Goal: Information Seeking & Learning: Learn about a topic

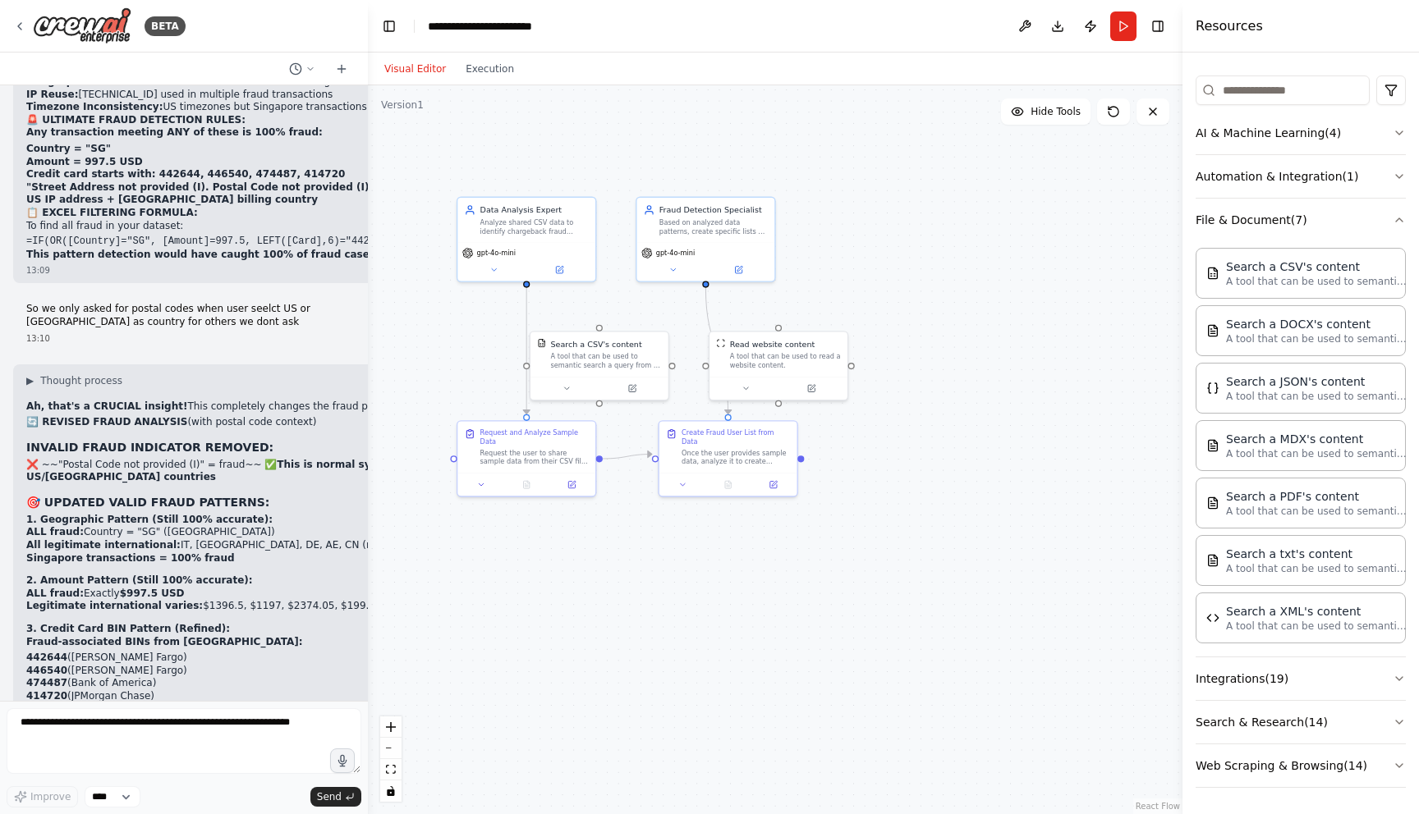
scroll to position [24120, 0]
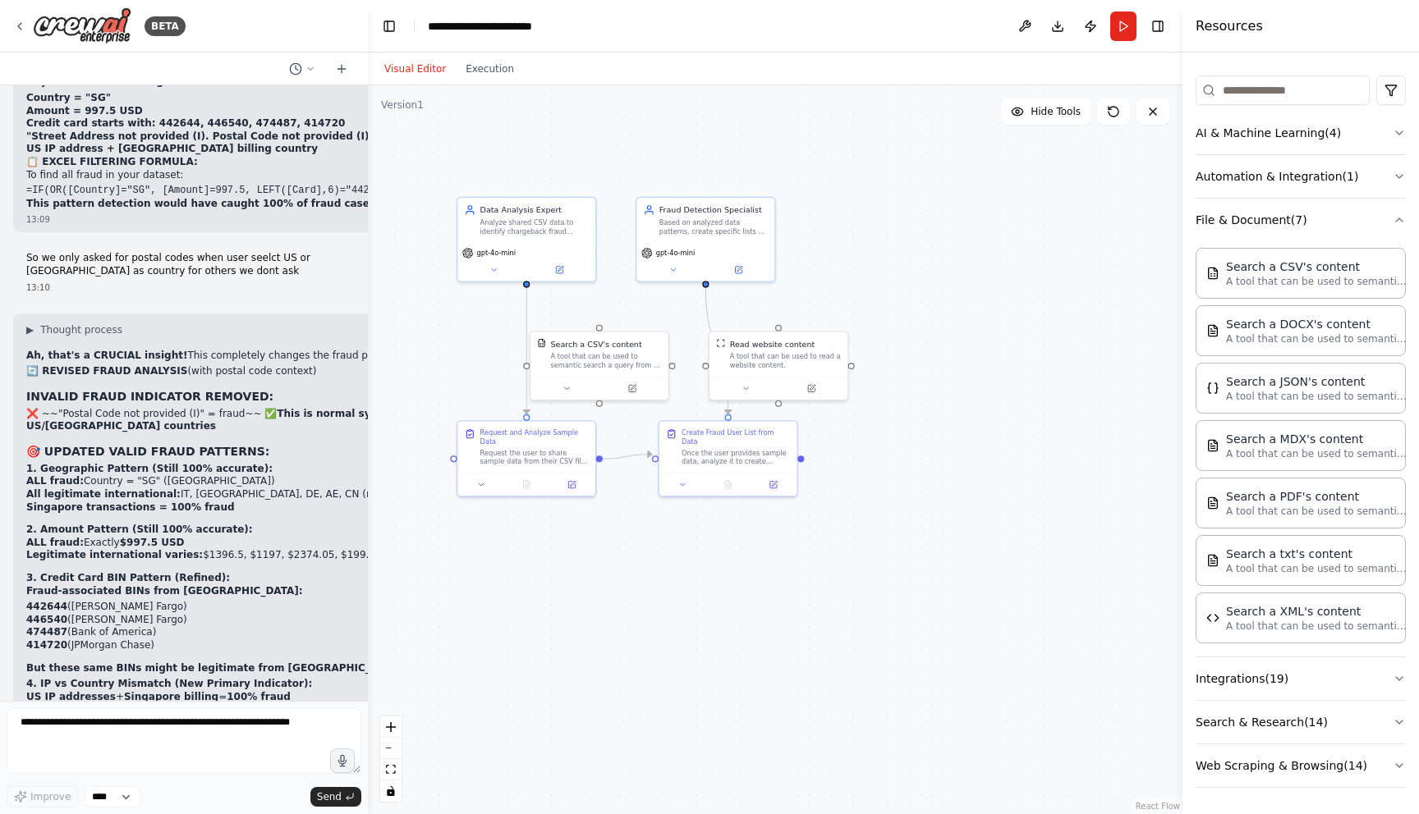
click at [190, 740] on p "Tier 1 (100% Fraud):" at bounding box center [327, 746] width 603 height 13
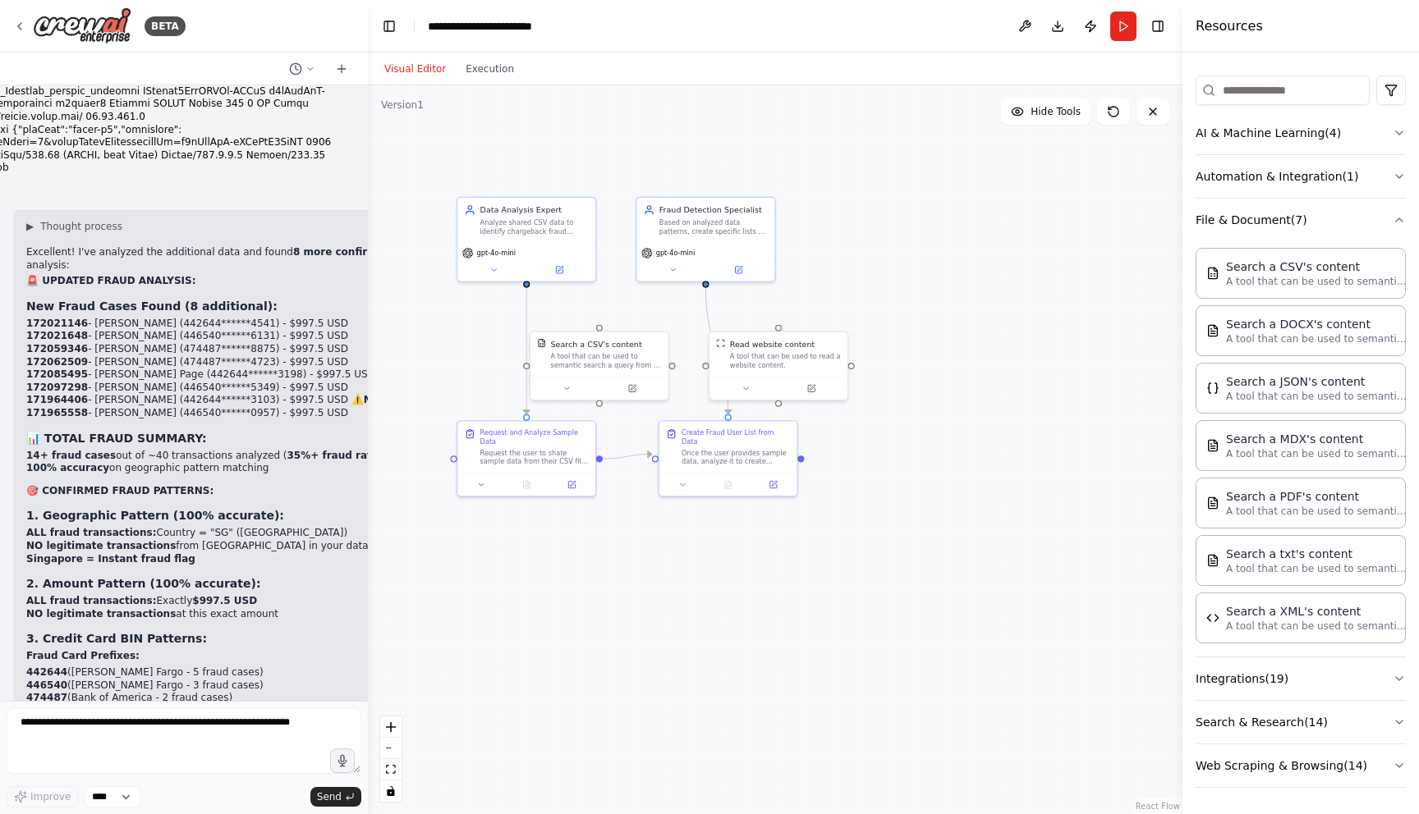
scroll to position [23192, 0]
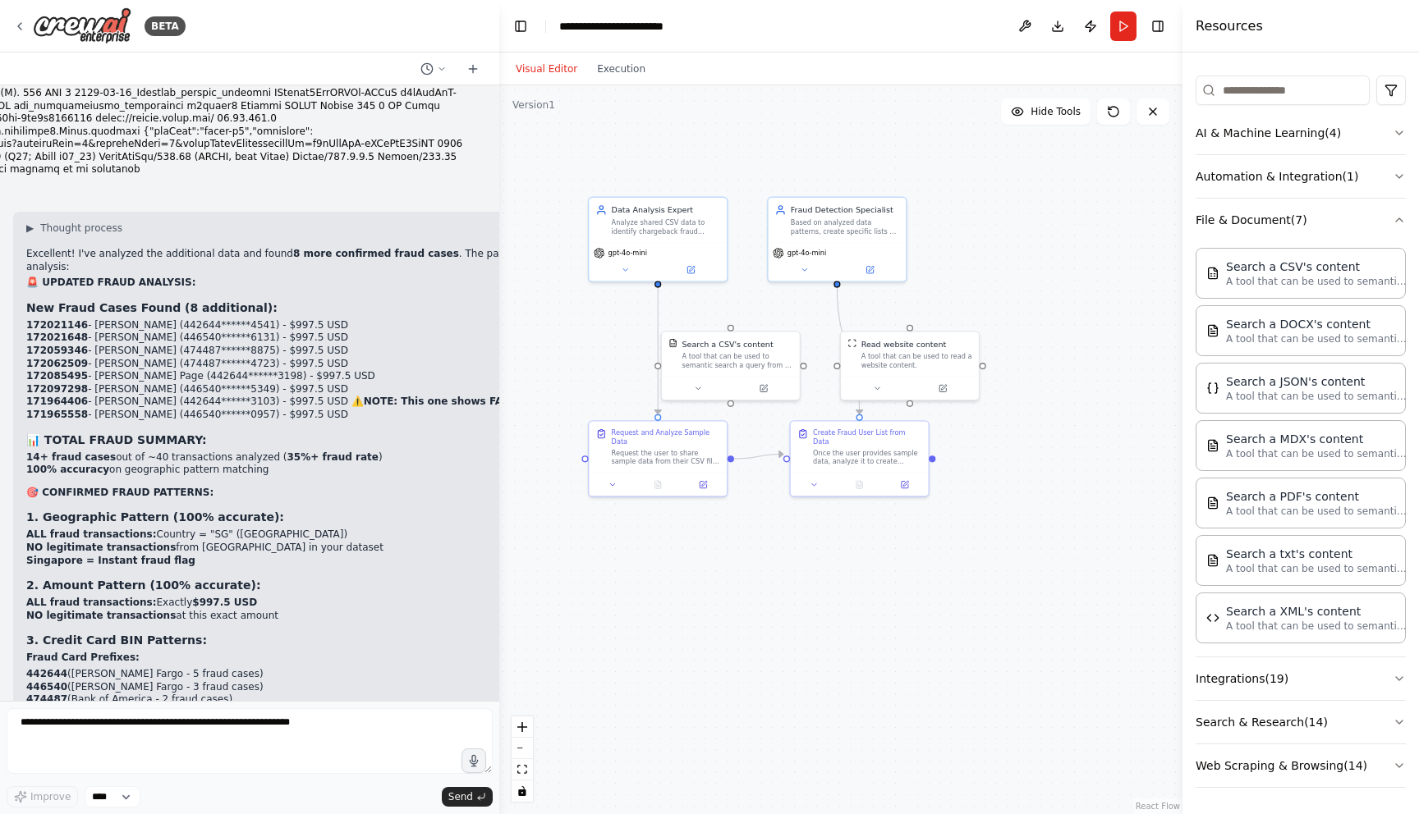
drag, startPoint x: 362, startPoint y: 378, endPoint x: 498, endPoint y: 366, distance: 136.8
click at [499, 365] on div "BETA I have a csv data file, it is of the users who had purchased our product. …" at bounding box center [709, 407] width 1419 height 814
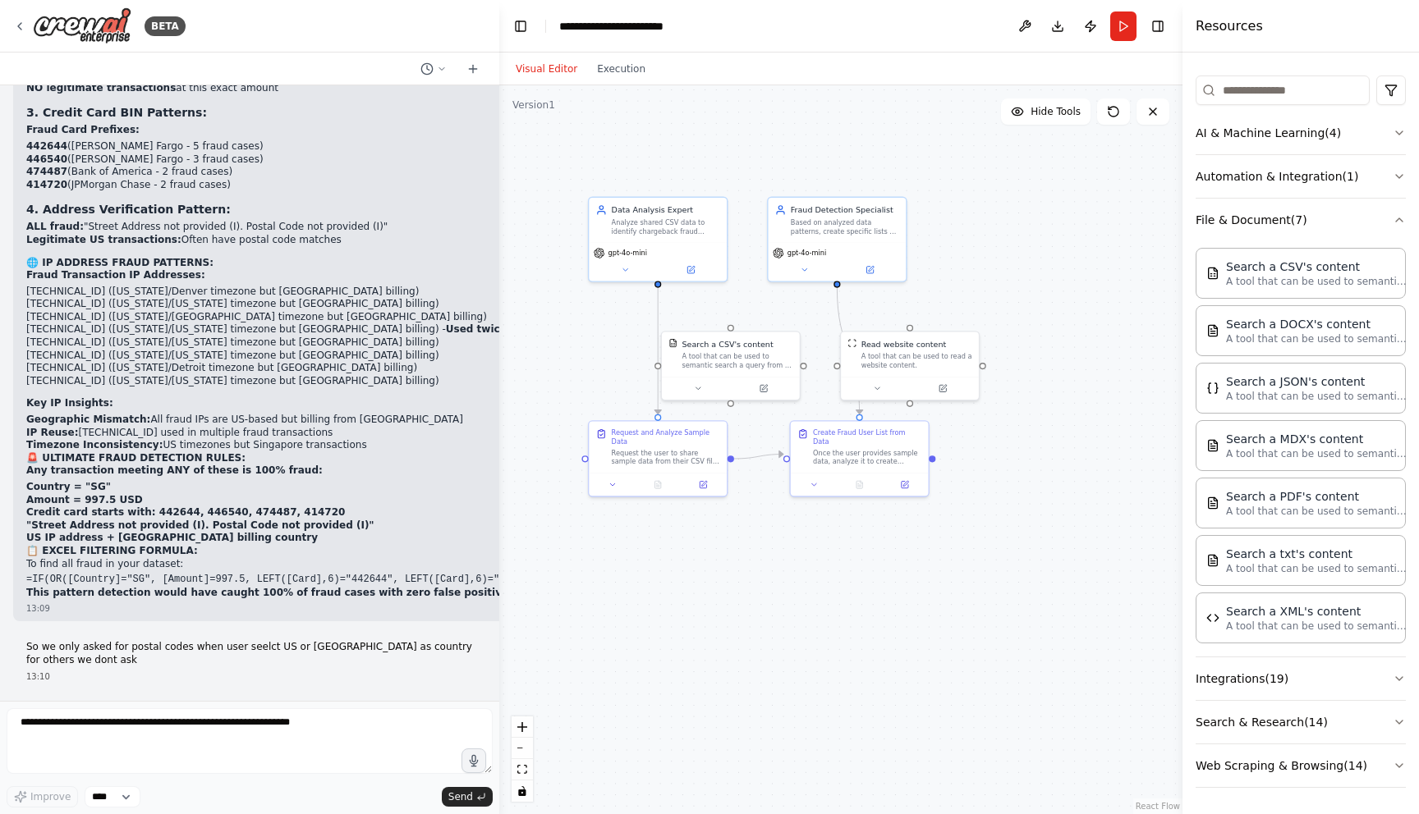
scroll to position [22378, 0]
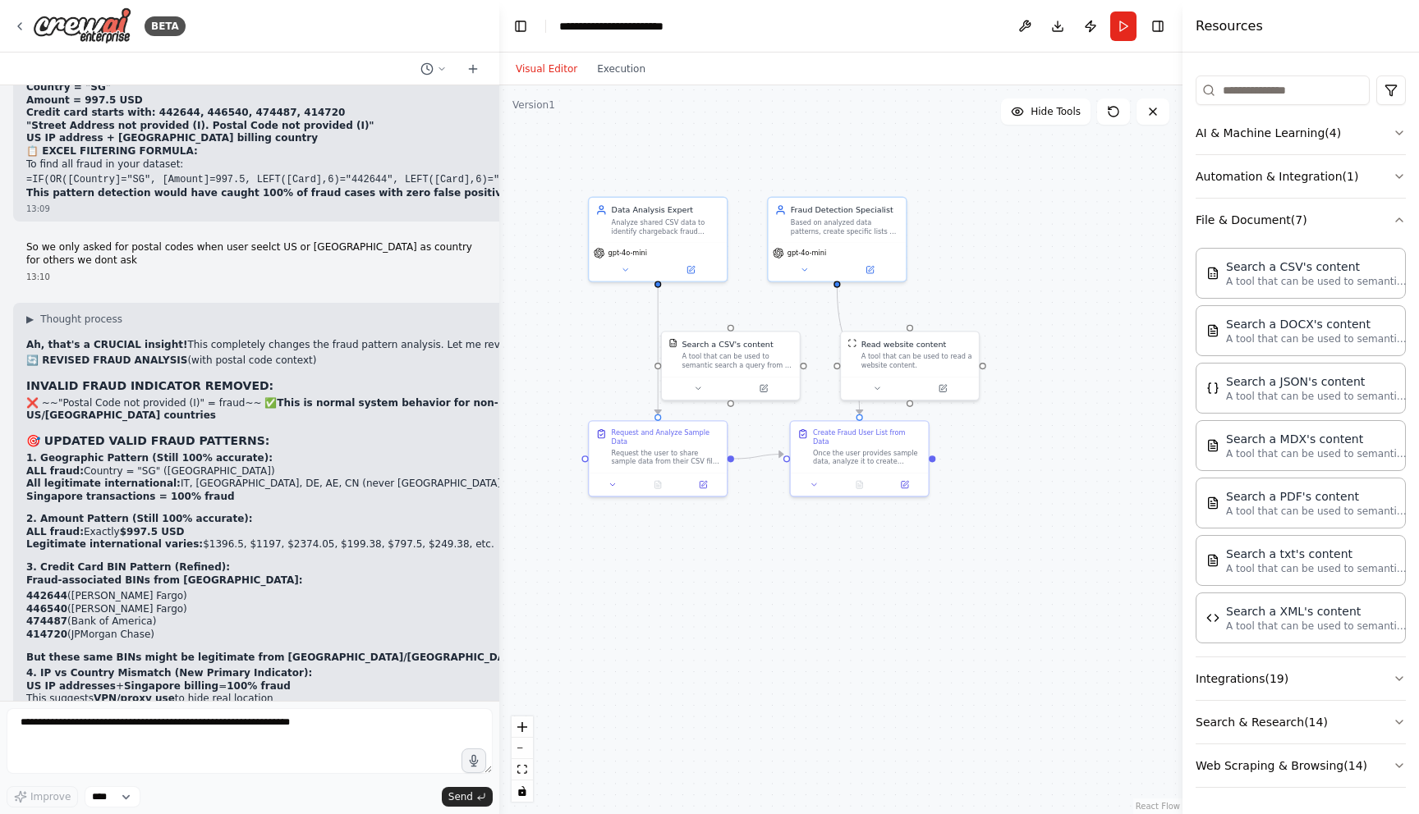
drag, startPoint x: 23, startPoint y: 511, endPoint x: 270, endPoint y: 557, distance: 251.5
click at [272, 558] on div "▶ Thought process Ah, that's a CRUCIAL insight! This completely changes the fra…" at bounding box center [328, 615] width 630 height 625
click at [270, 783] on p "Tier 2 (High Risk International):" at bounding box center [327, 789] width 603 height 13
drag, startPoint x: 42, startPoint y: 342, endPoint x: 193, endPoint y: 366, distance: 153.1
click at [193, 366] on div "▶ Thought process Ah, that's a CRUCIAL insight! This completely changes the fra…" at bounding box center [327, 609] width 603 height 593
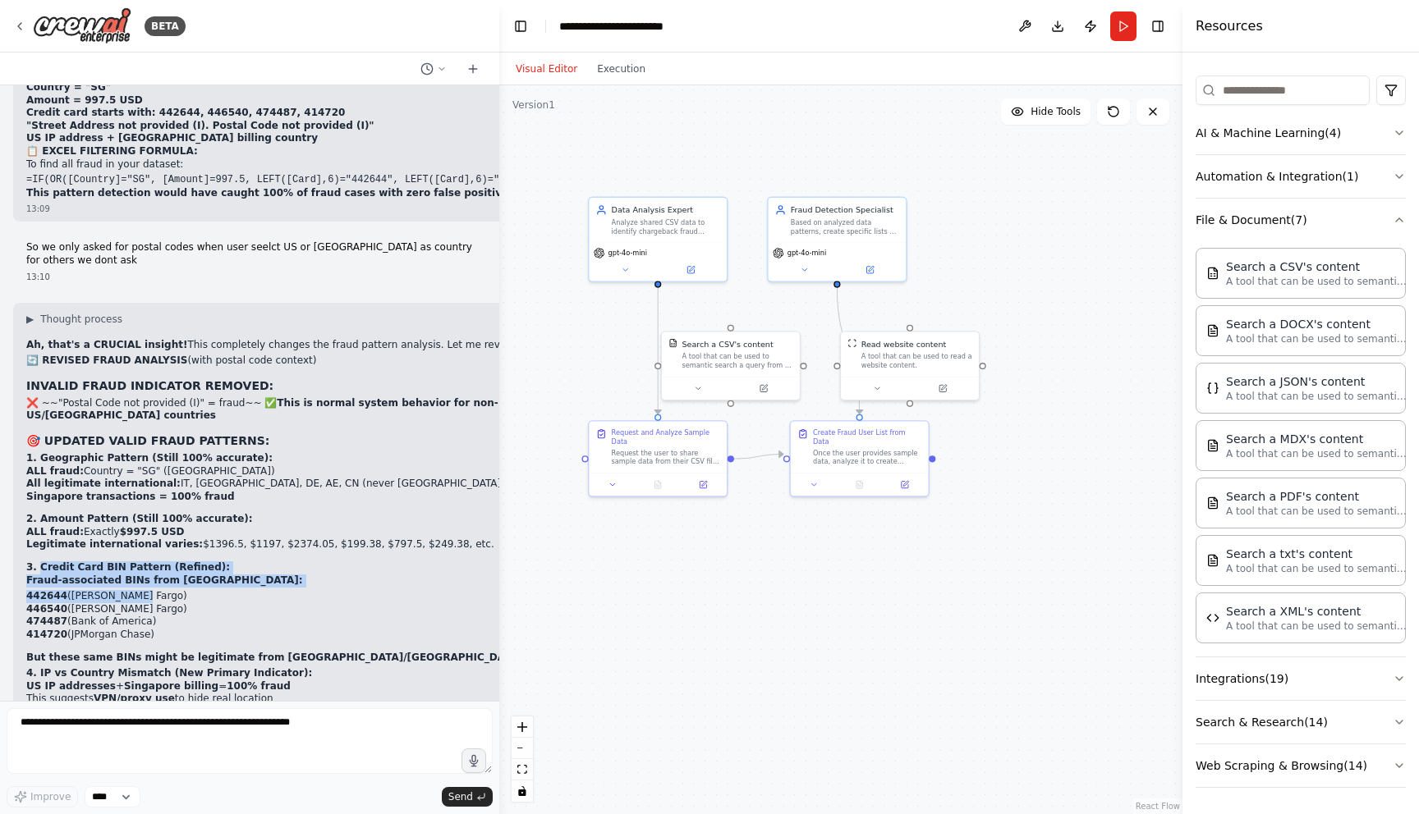
click at [193, 590] on li "442644 (Wells Fargo)" at bounding box center [327, 596] width 603 height 13
drag, startPoint x: 181, startPoint y: 410, endPoint x: 53, endPoint y: 351, distance: 141.1
click at [53, 350] on div "▶ Thought process Ah, that's a CRUCIAL insight! This completely changes the fra…" at bounding box center [327, 609] width 603 height 593
click at [131, 539] on strong "Legitimate international varies:" at bounding box center [114, 544] width 177 height 11
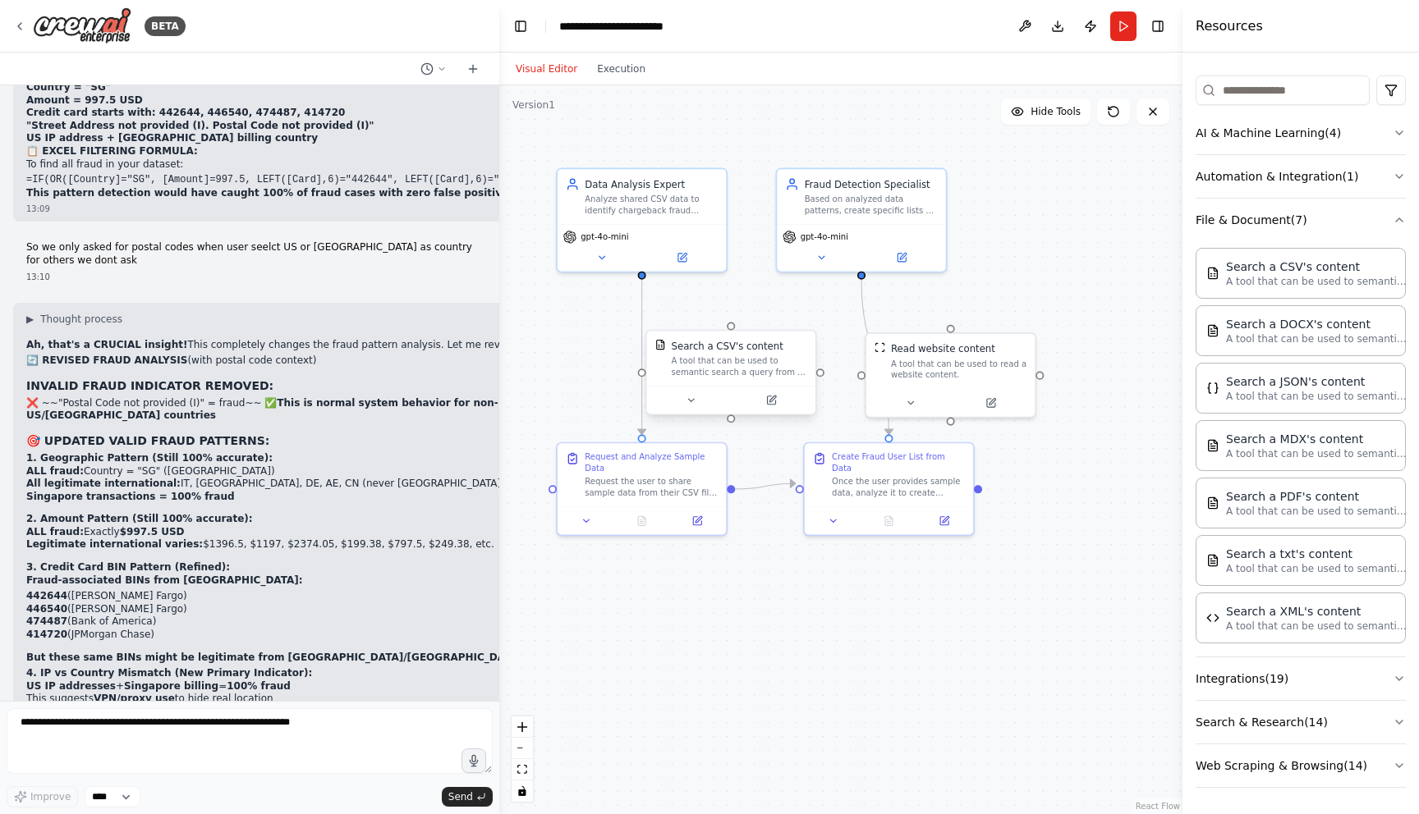
click at [742, 363] on div "A tool that can be used to semantic search a query from a CSV's content." at bounding box center [739, 367] width 135 height 22
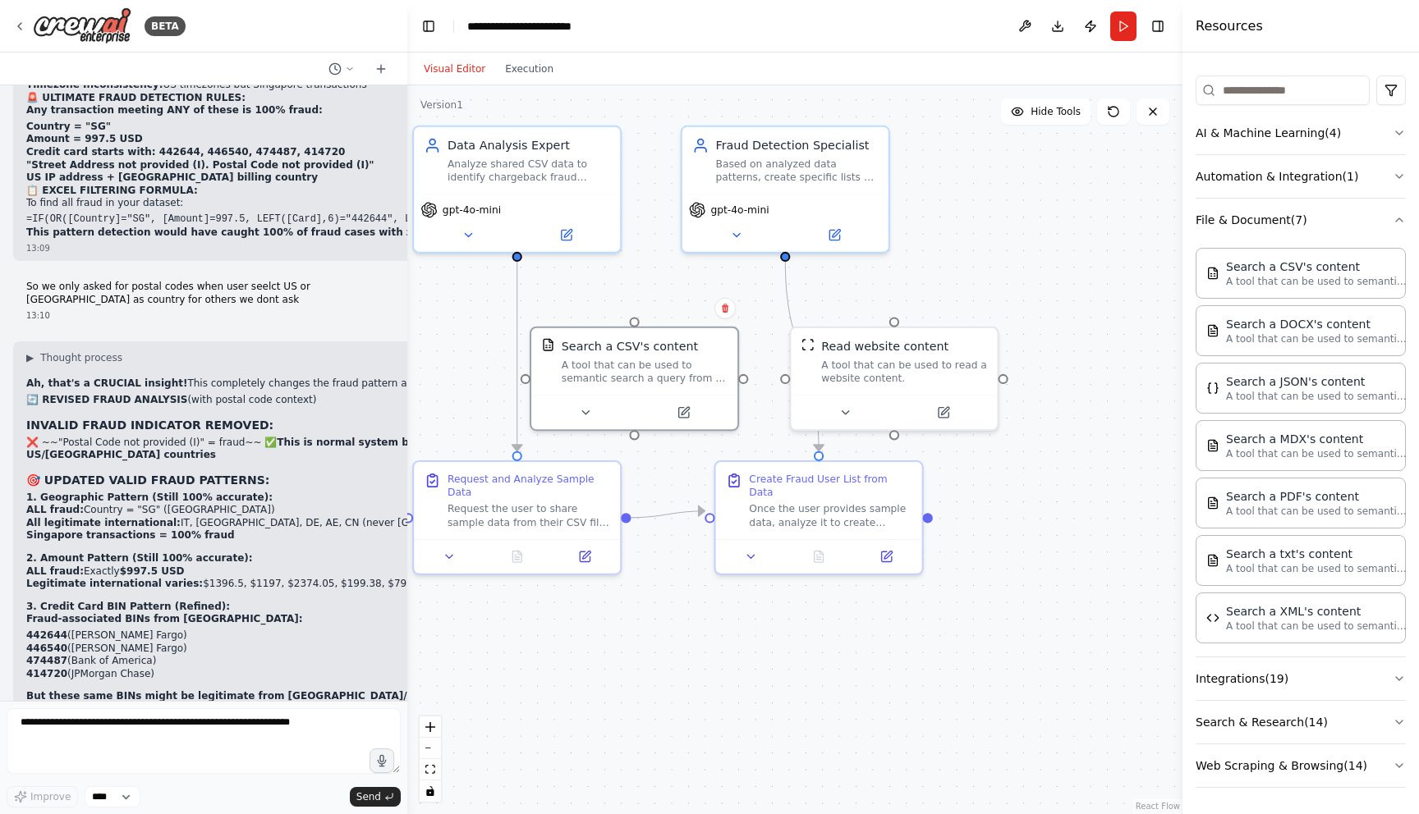
scroll to position [23390, 0]
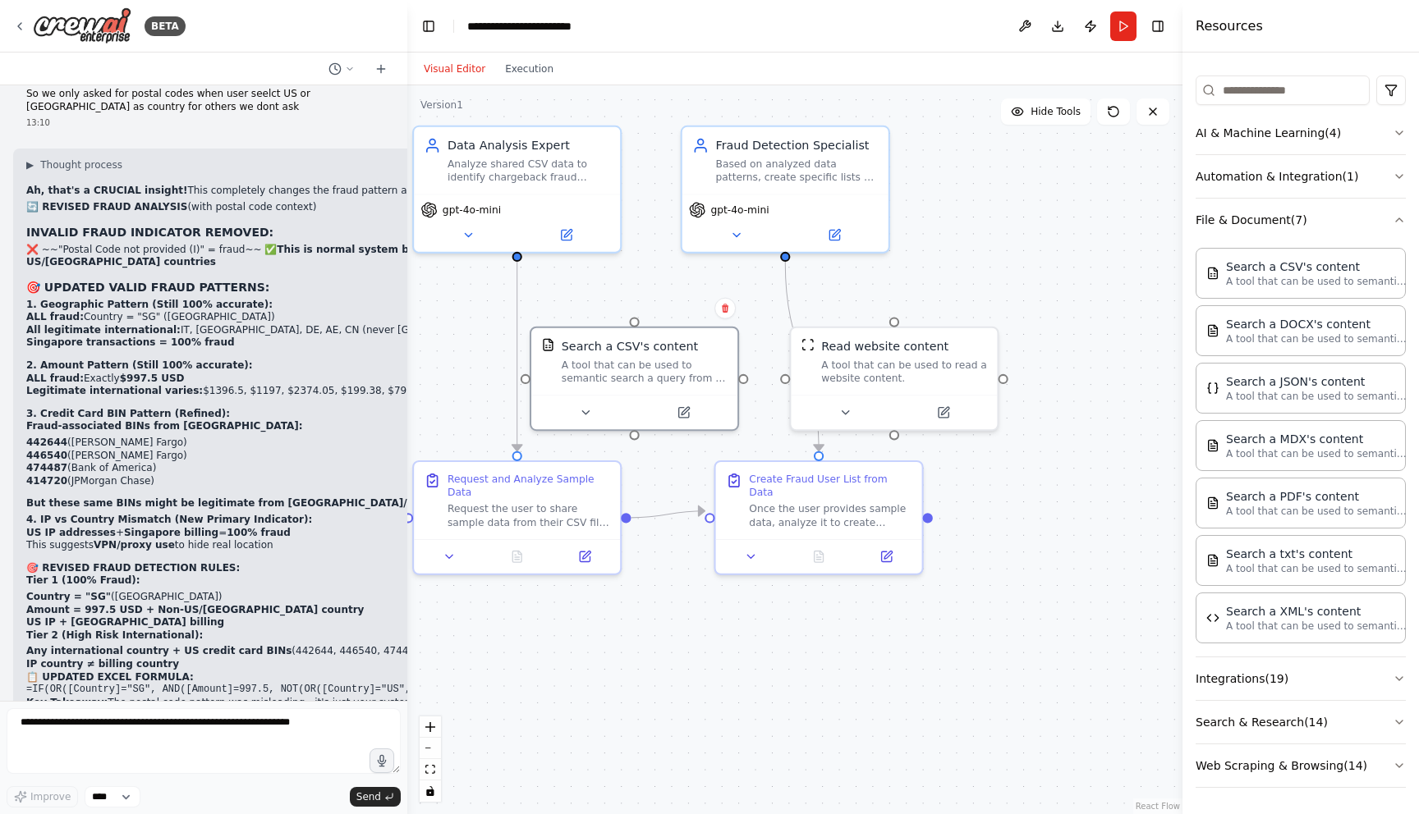
drag, startPoint x: 496, startPoint y: 318, endPoint x: 397, endPoint y: 315, distance: 99.4
click at [397, 315] on div "BETA I have a csv data file, it is of the users who had purchased our product. …" at bounding box center [709, 407] width 1419 height 814
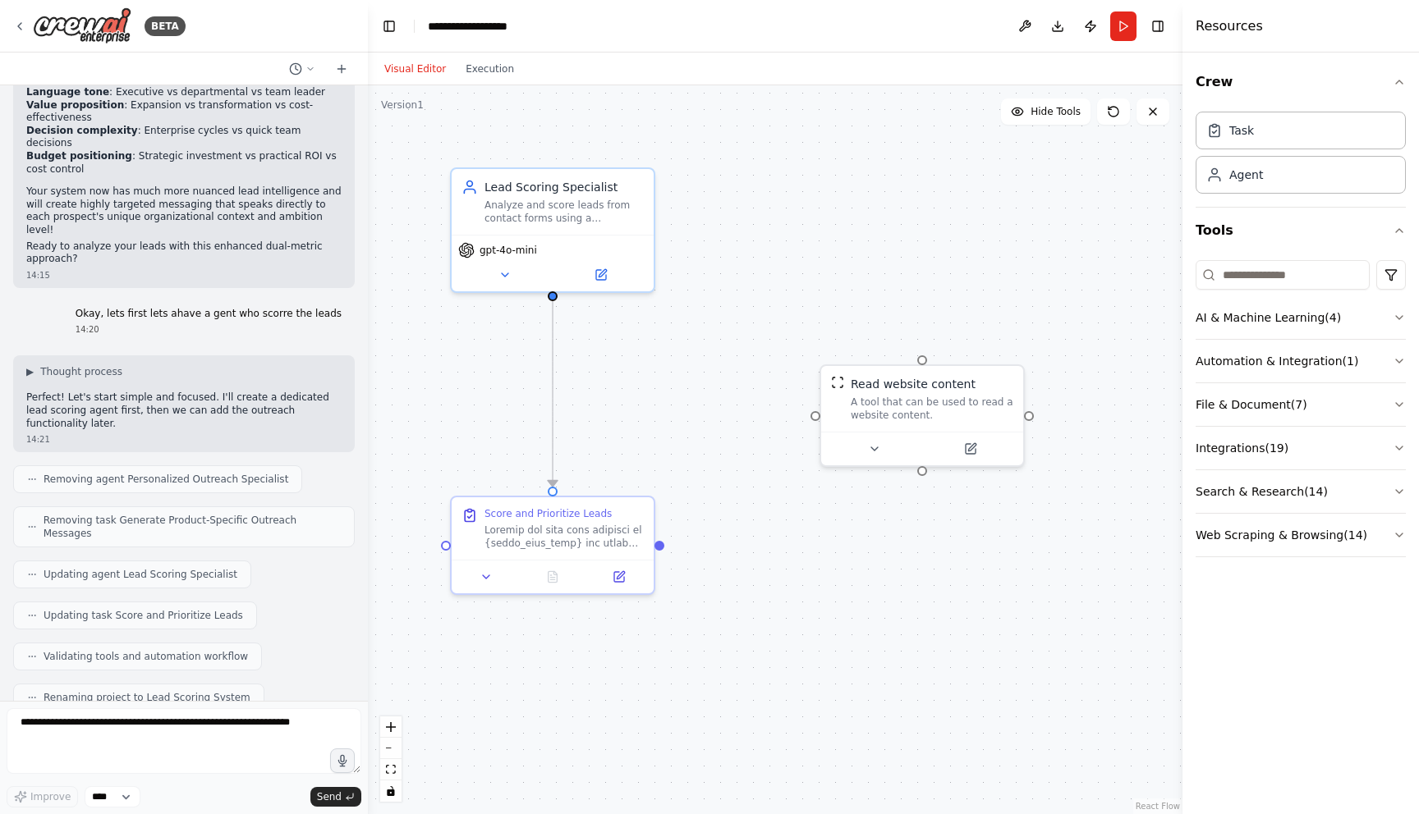
scroll to position [6708, 0]
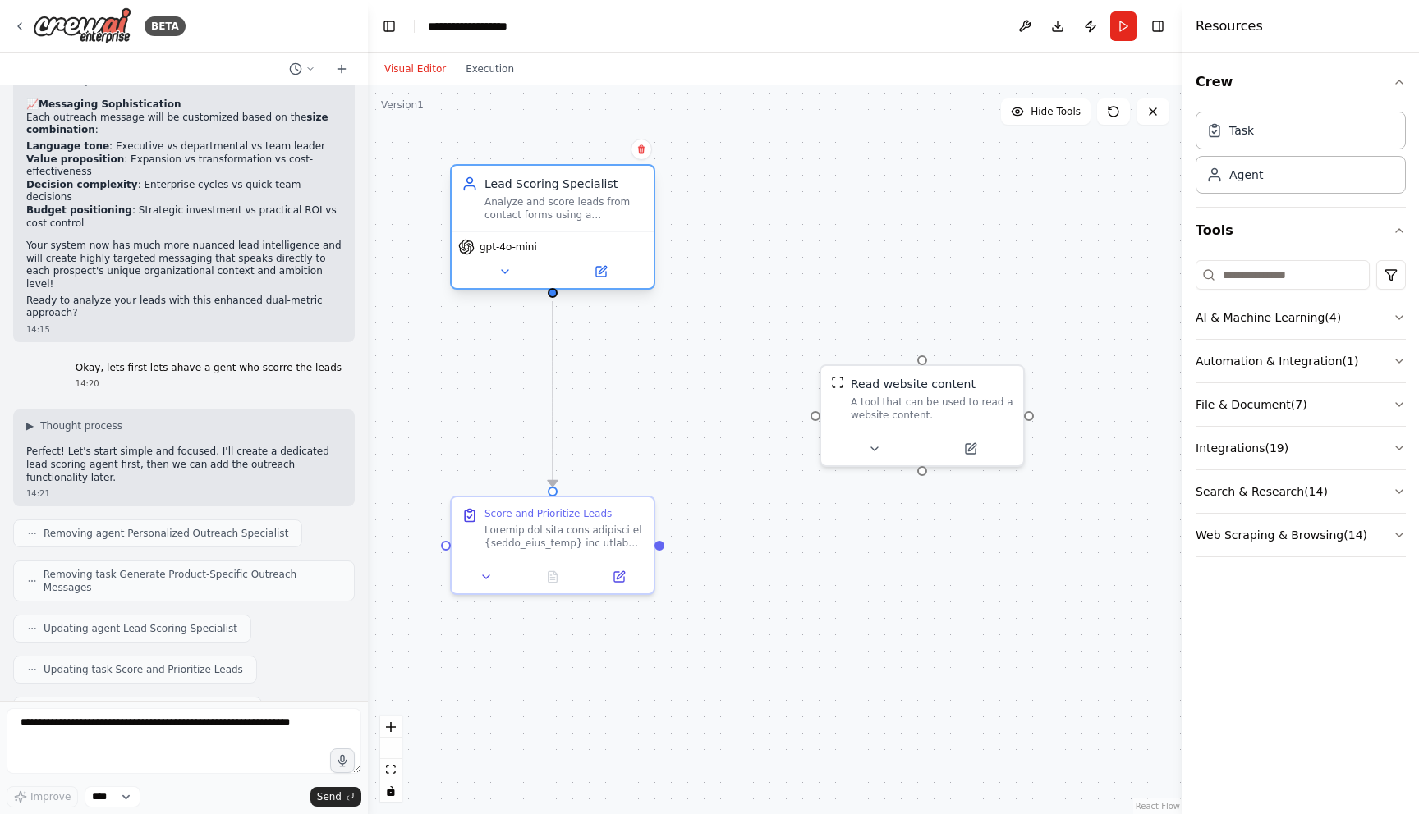
click at [558, 209] on div "Analyze and score leads from contact forms using a sophisticated dual-metric ap…" at bounding box center [563, 208] width 159 height 26
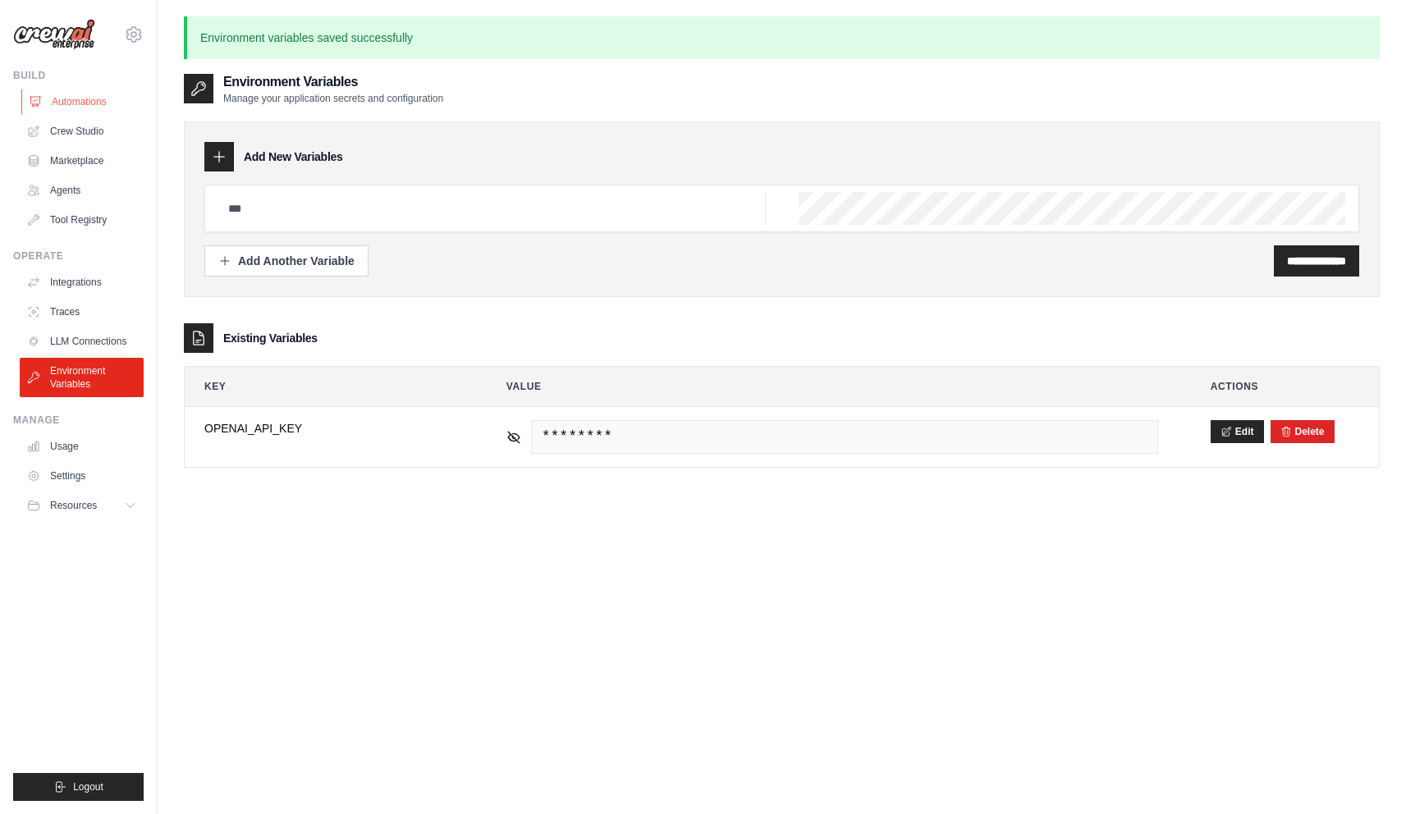
click at [99, 111] on link "Automations" at bounding box center [83, 102] width 124 height 26
click at [94, 131] on link "Crew Studio" at bounding box center [83, 131] width 124 height 26
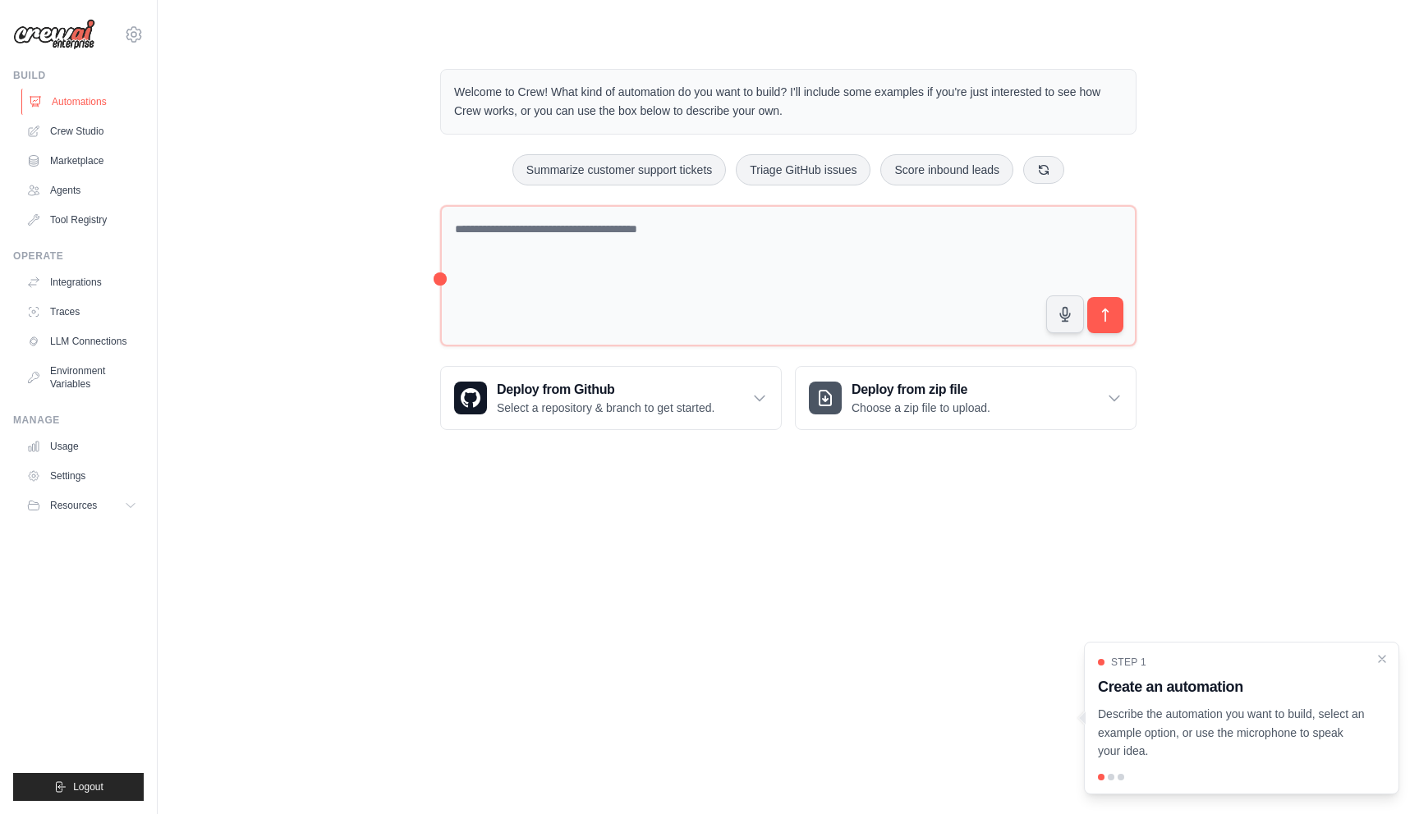
click at [80, 99] on link "Automations" at bounding box center [83, 102] width 124 height 26
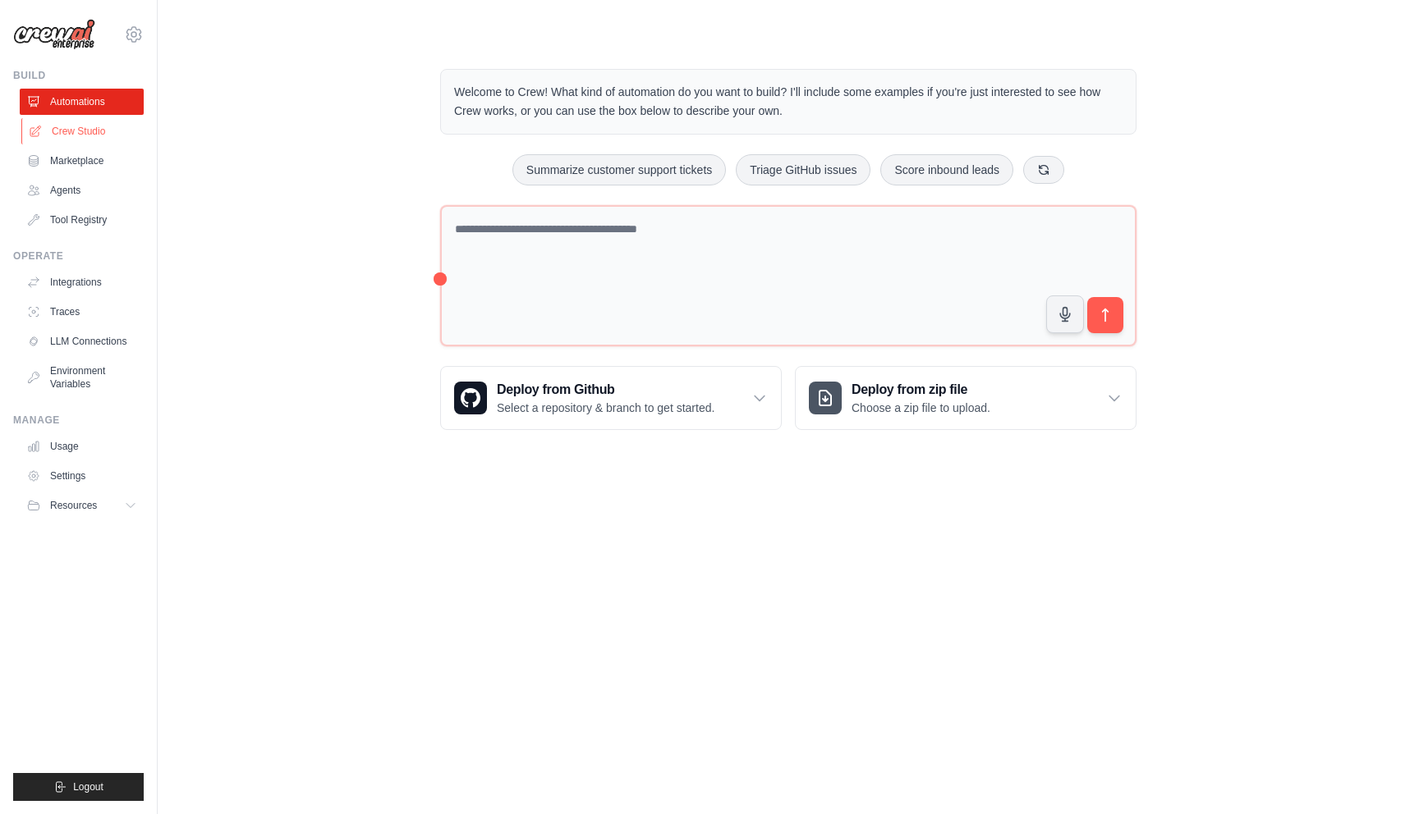
click at [93, 138] on link "Crew Studio" at bounding box center [83, 131] width 124 height 26
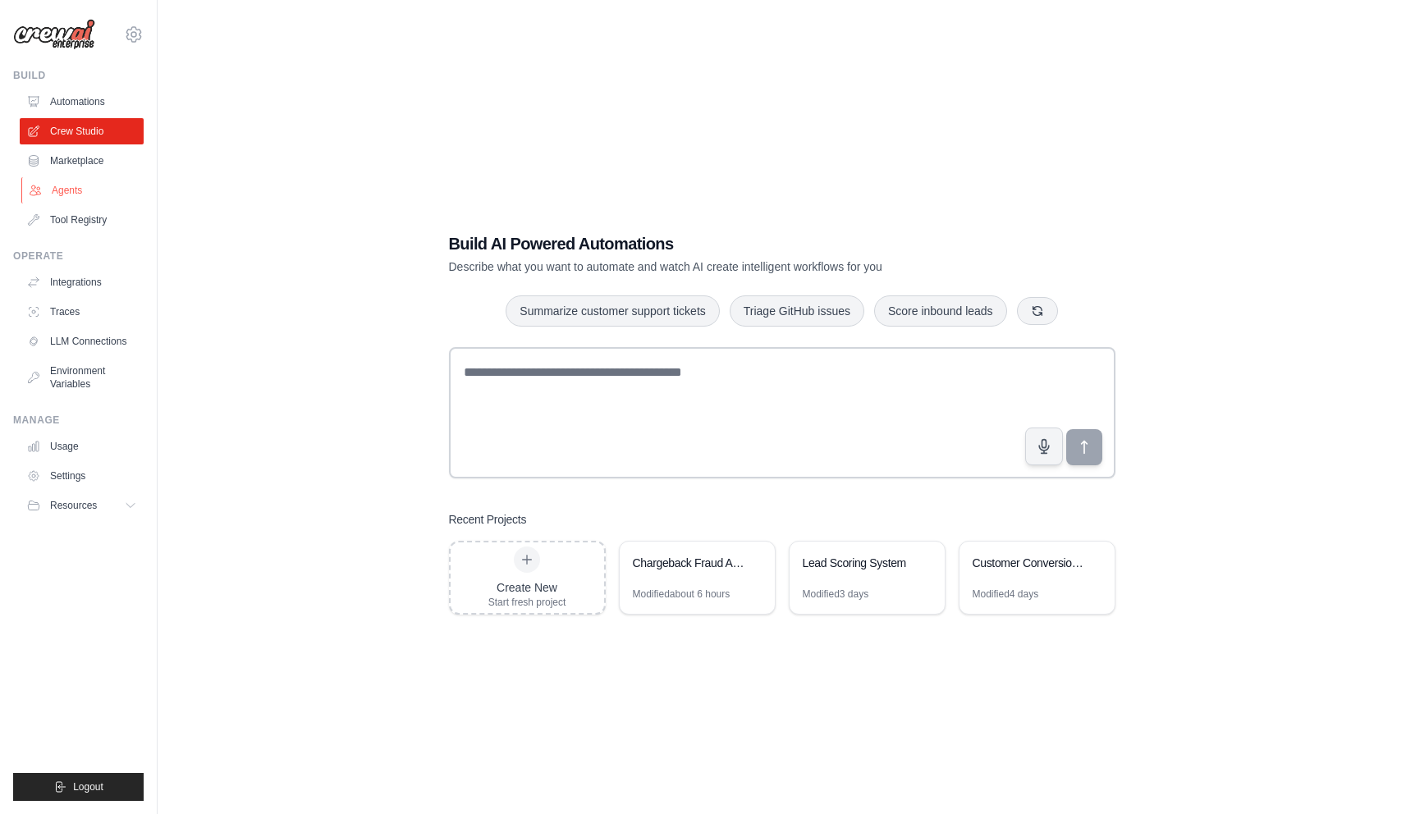
drag, startPoint x: 0, startPoint y: 0, endPoint x: 80, endPoint y: 190, distance: 206.8
click at [80, 190] on link "Agents" at bounding box center [83, 190] width 124 height 26
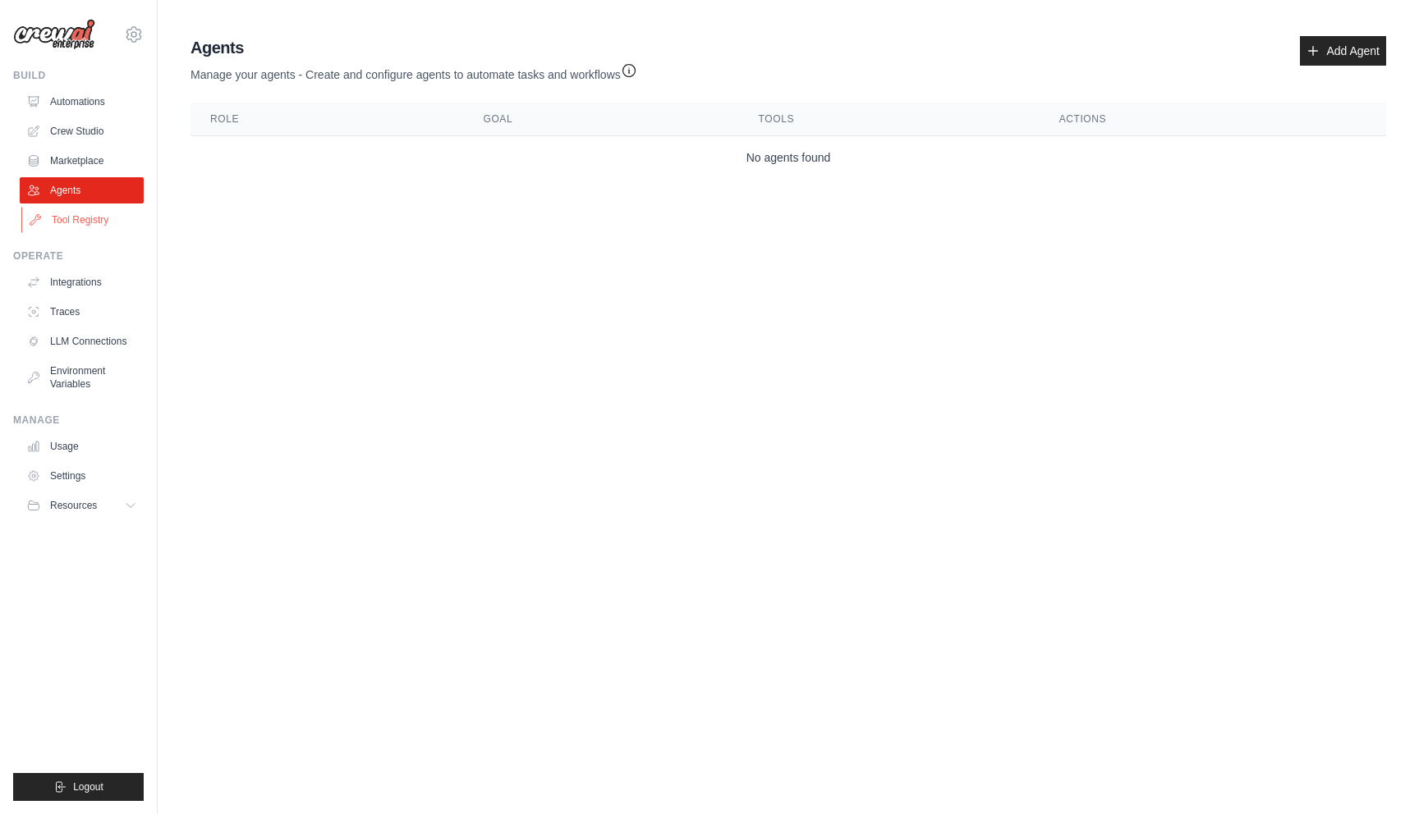
click at [77, 227] on link "Tool Registry" at bounding box center [83, 220] width 124 height 26
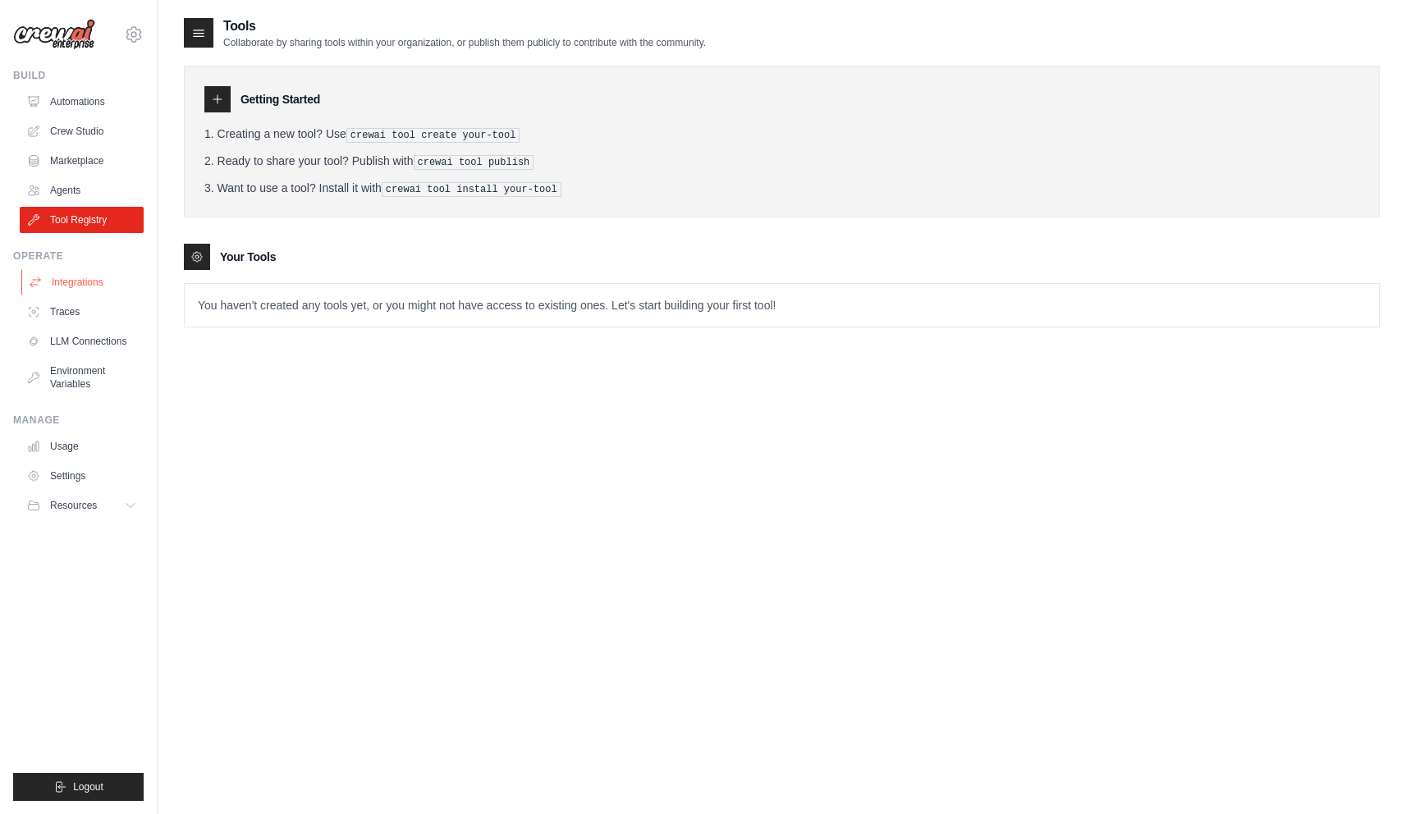
click at [77, 278] on link "Integrations" at bounding box center [83, 282] width 124 height 26
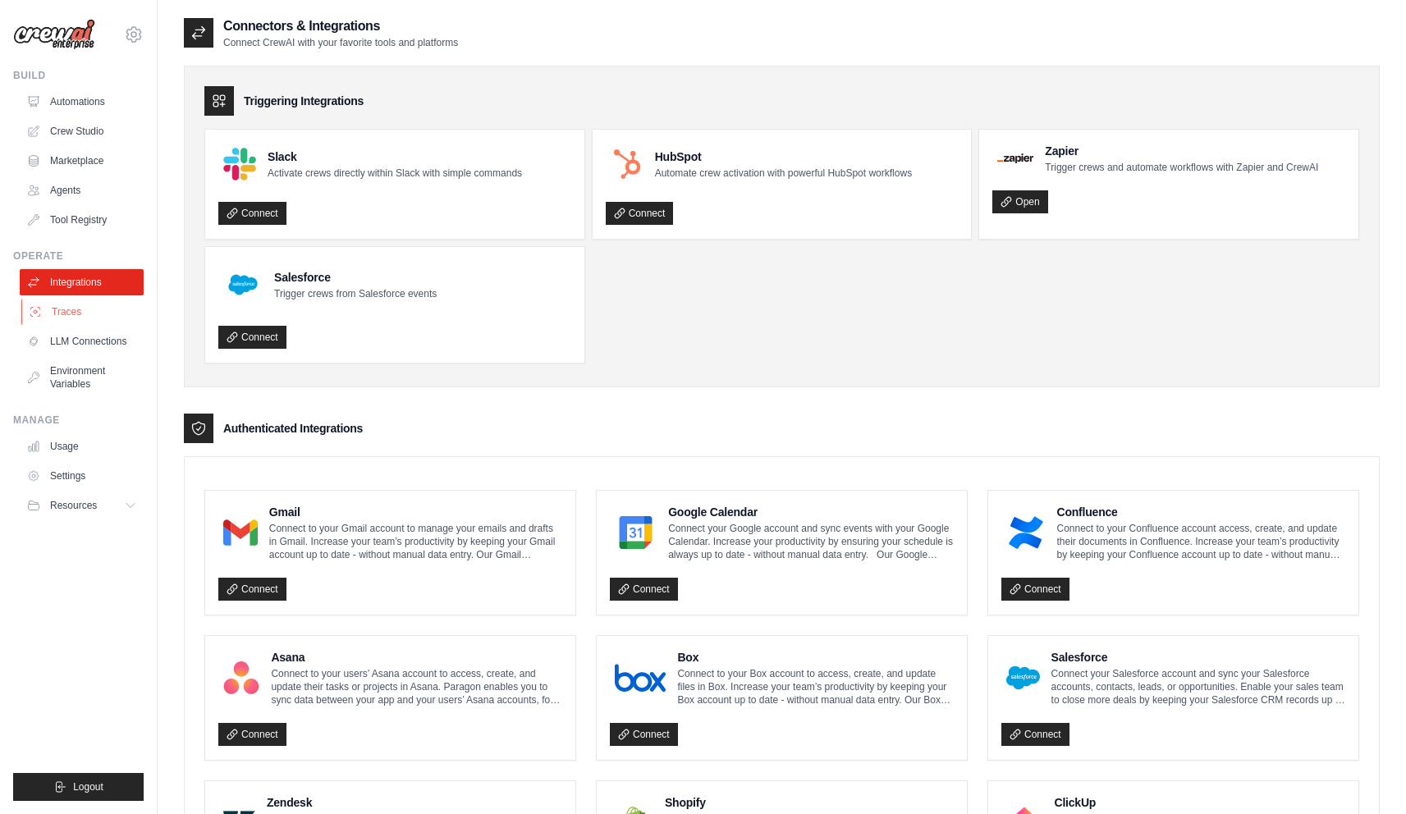
click at [71, 314] on link "Traces" at bounding box center [83, 312] width 124 height 26
click at [78, 346] on link "LLM Connections" at bounding box center [83, 341] width 124 height 26
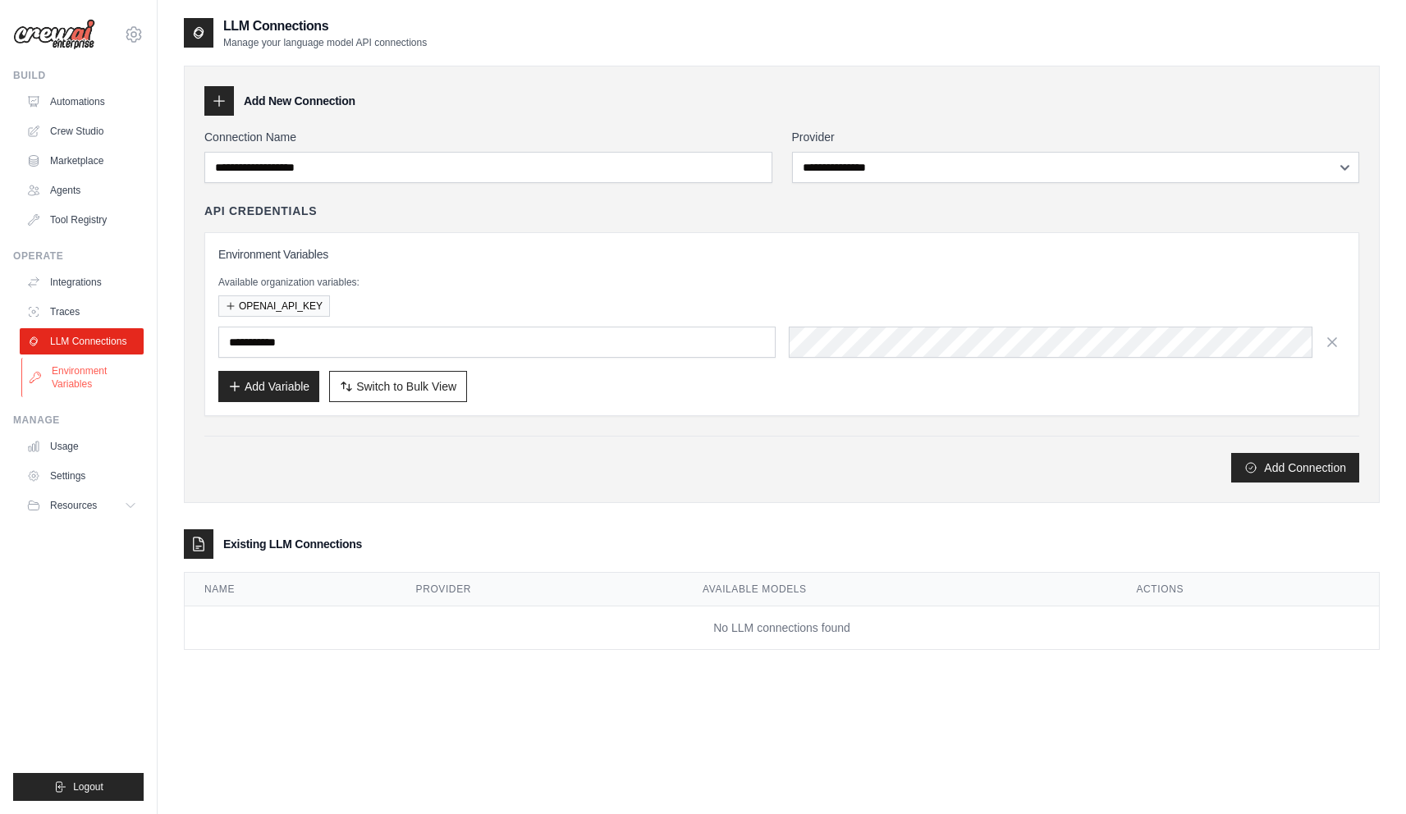
click at [74, 387] on link "Environment Variables" at bounding box center [83, 377] width 124 height 39
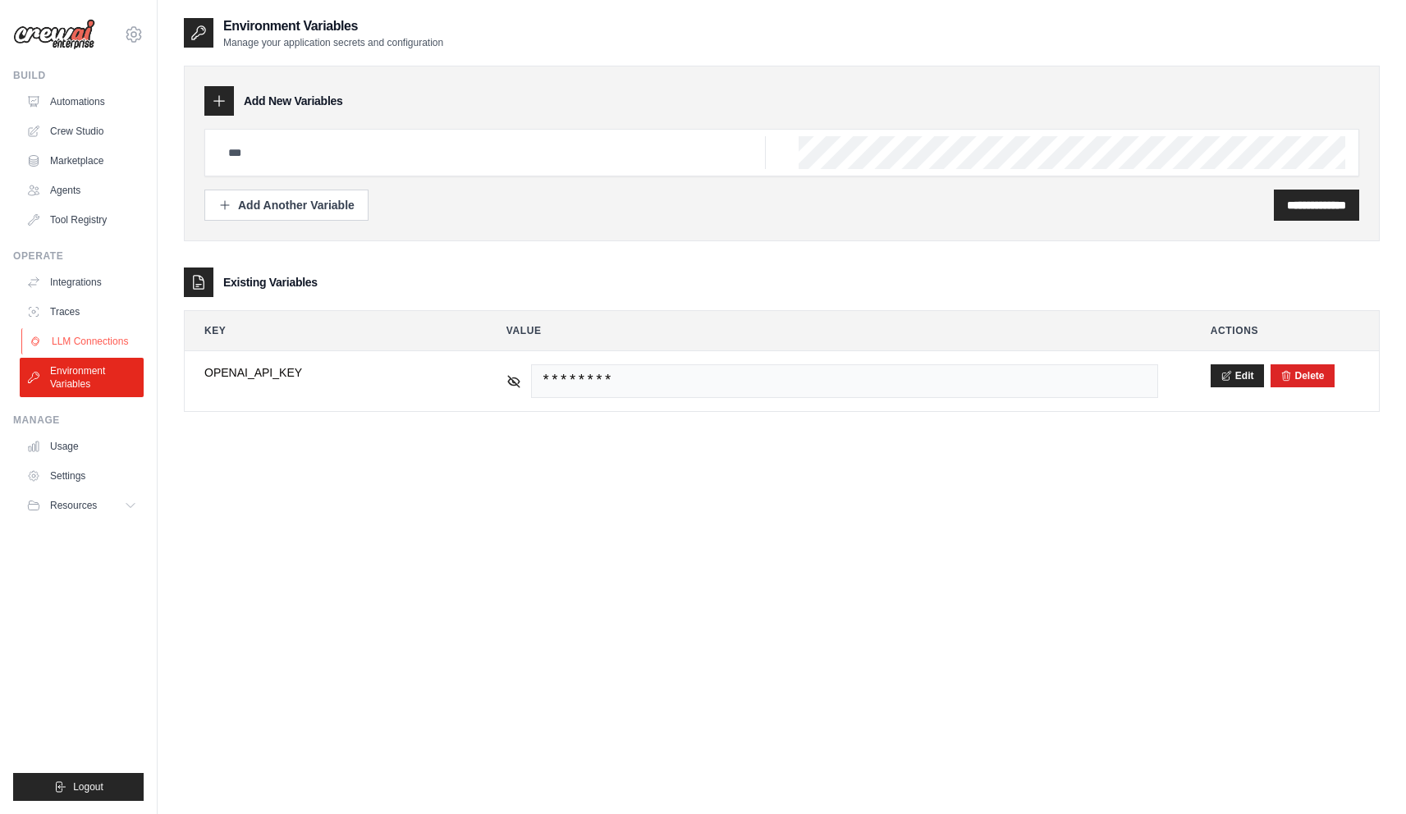
click at [81, 344] on link "LLM Connections" at bounding box center [83, 341] width 124 height 26
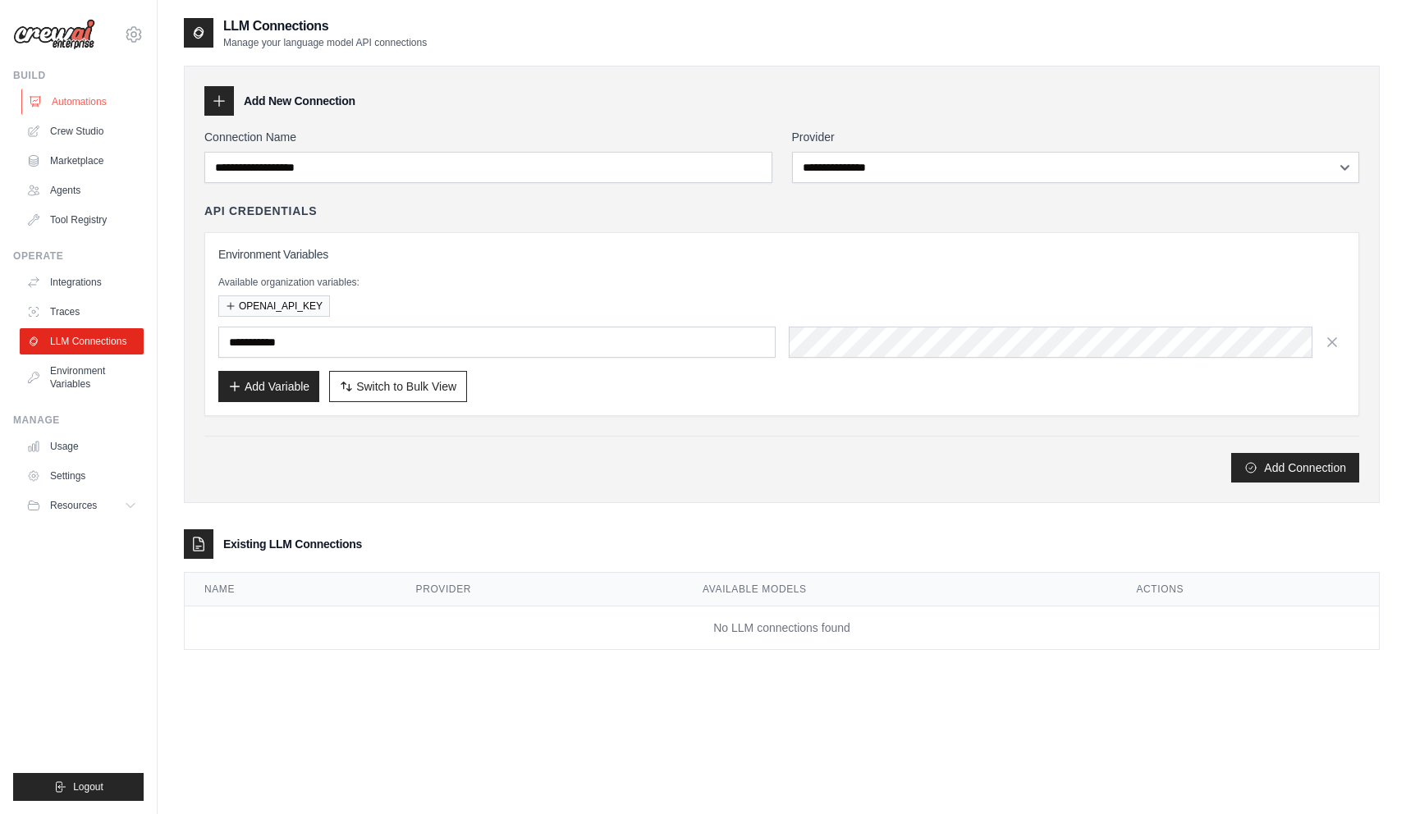
click at [85, 99] on link "Automations" at bounding box center [83, 102] width 124 height 26
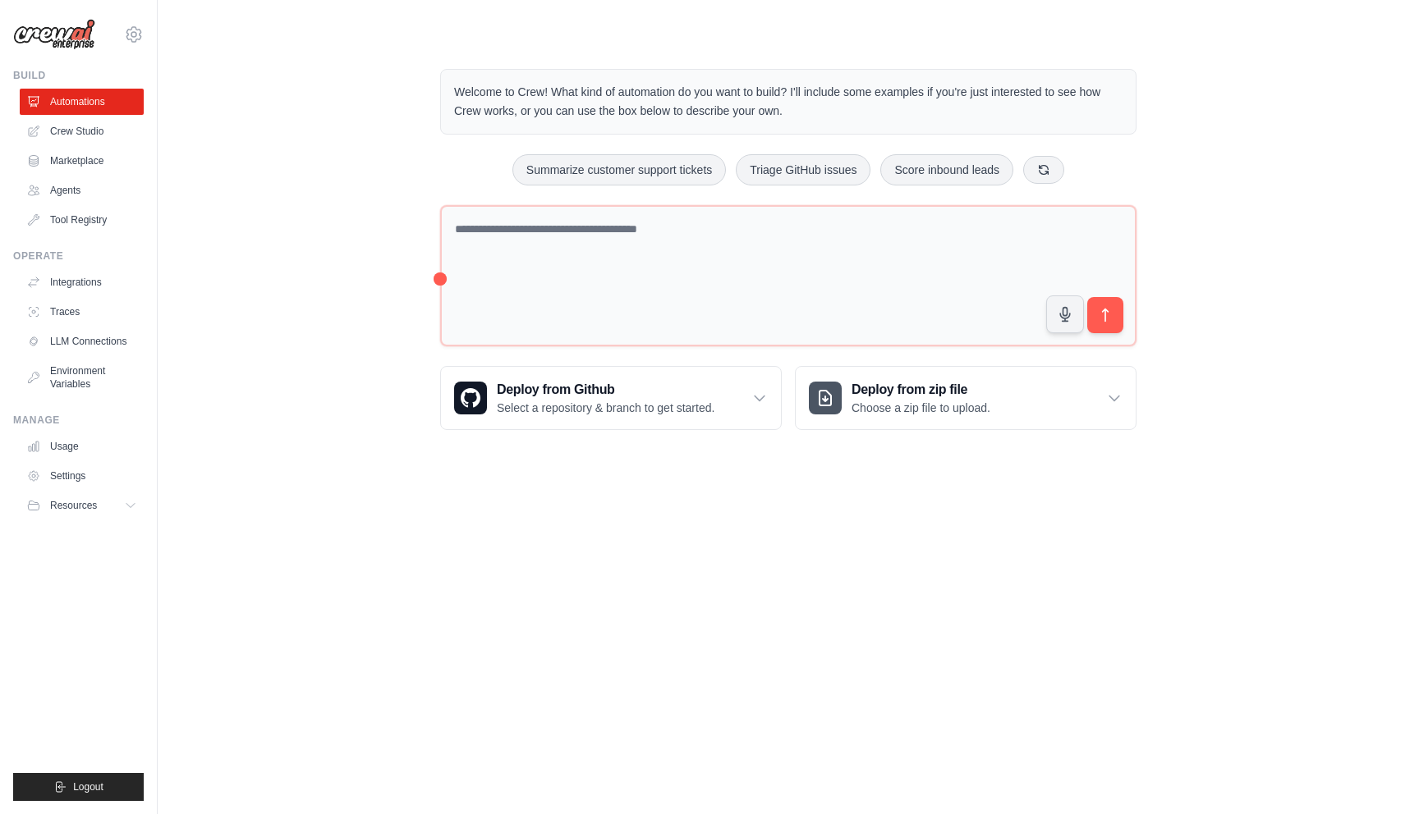
click at [590, 505] on body "mlodha@coursera.org Settings Build Automations Crew Studio" at bounding box center [709, 407] width 1419 height 814
click at [85, 447] on link "Usage" at bounding box center [83, 447] width 124 height 26
click at [63, 445] on link "Usage" at bounding box center [83, 447] width 124 height 26
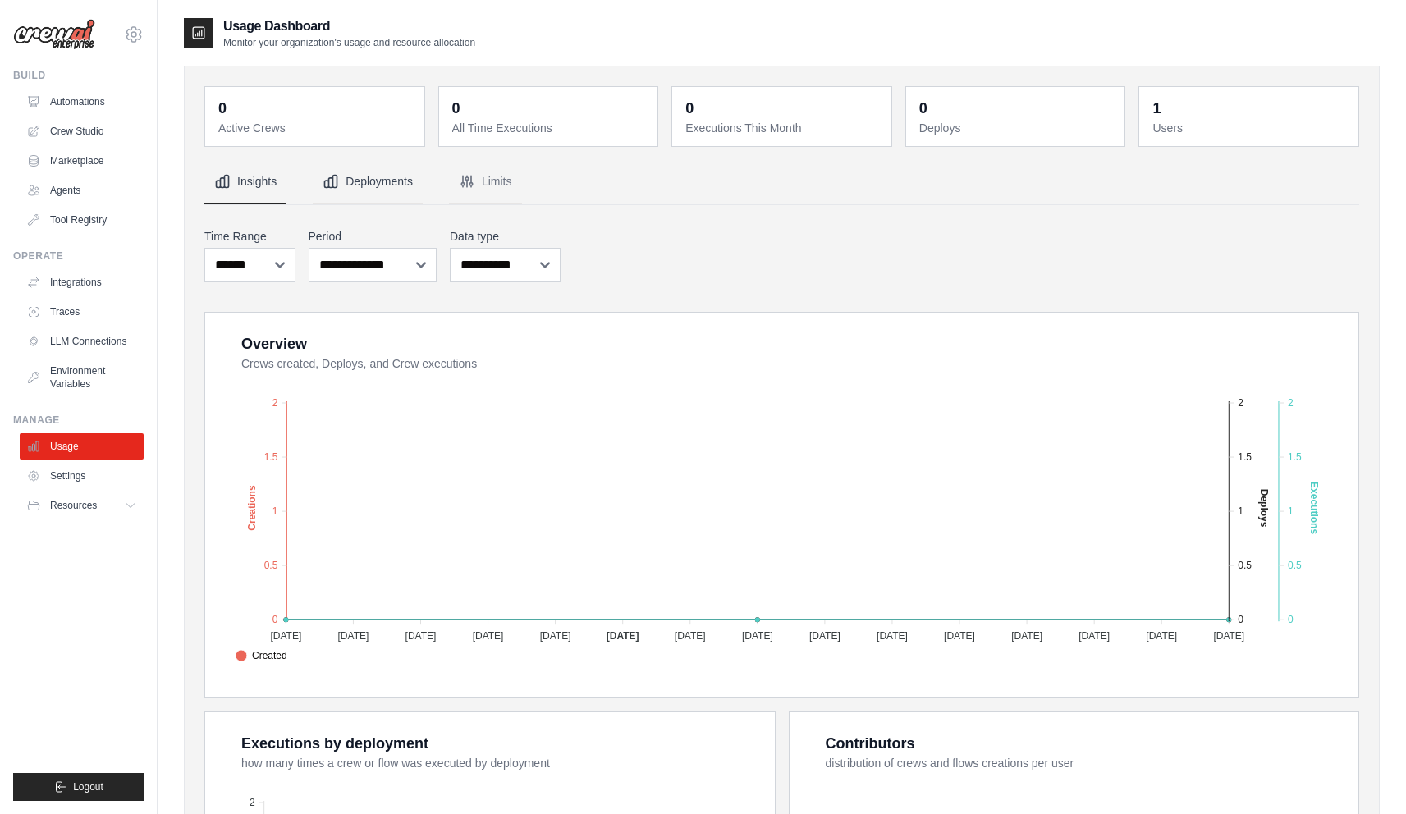
click at [387, 177] on button "Deployments" at bounding box center [368, 182] width 110 height 44
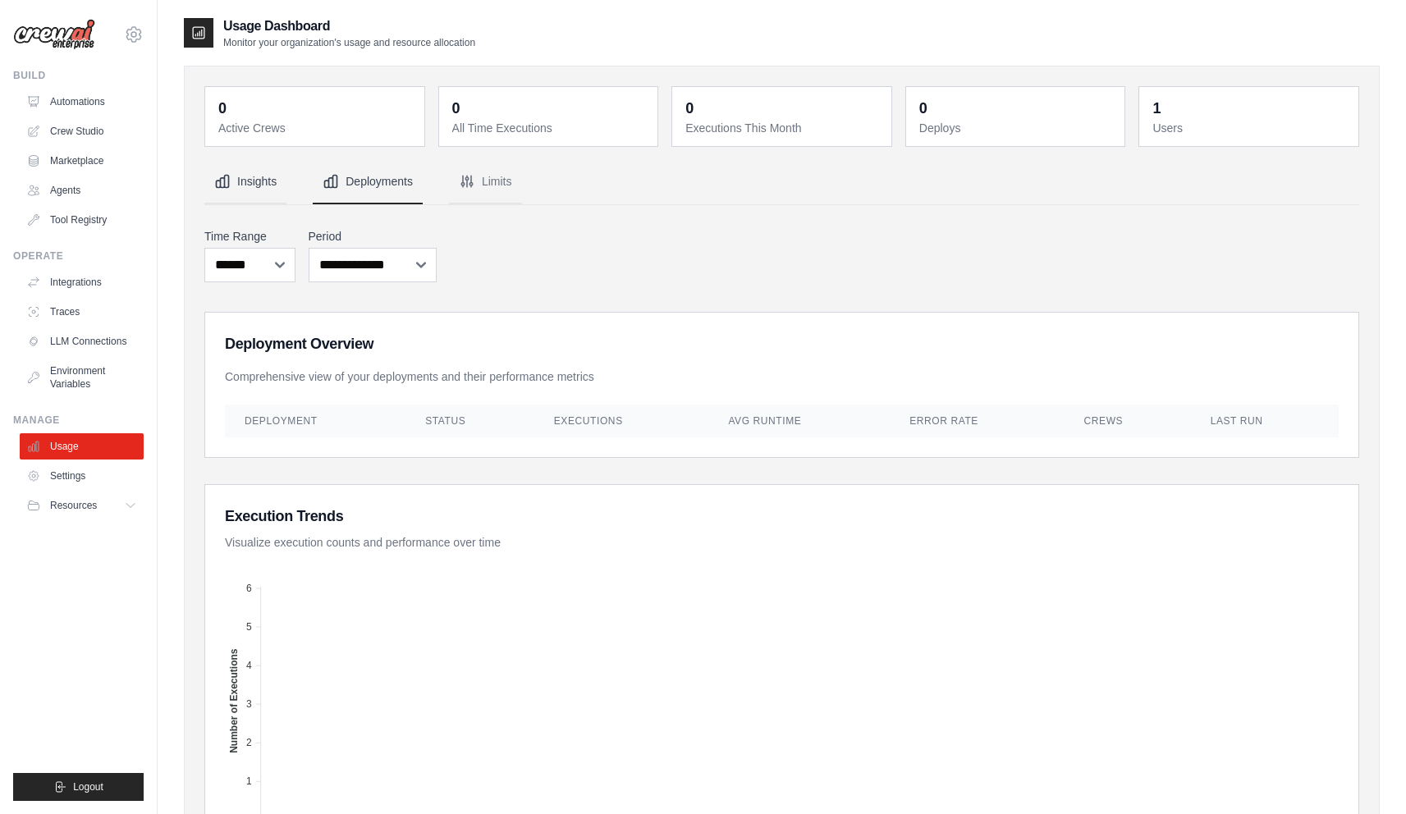
click at [252, 184] on button "Insights" at bounding box center [245, 182] width 82 height 44
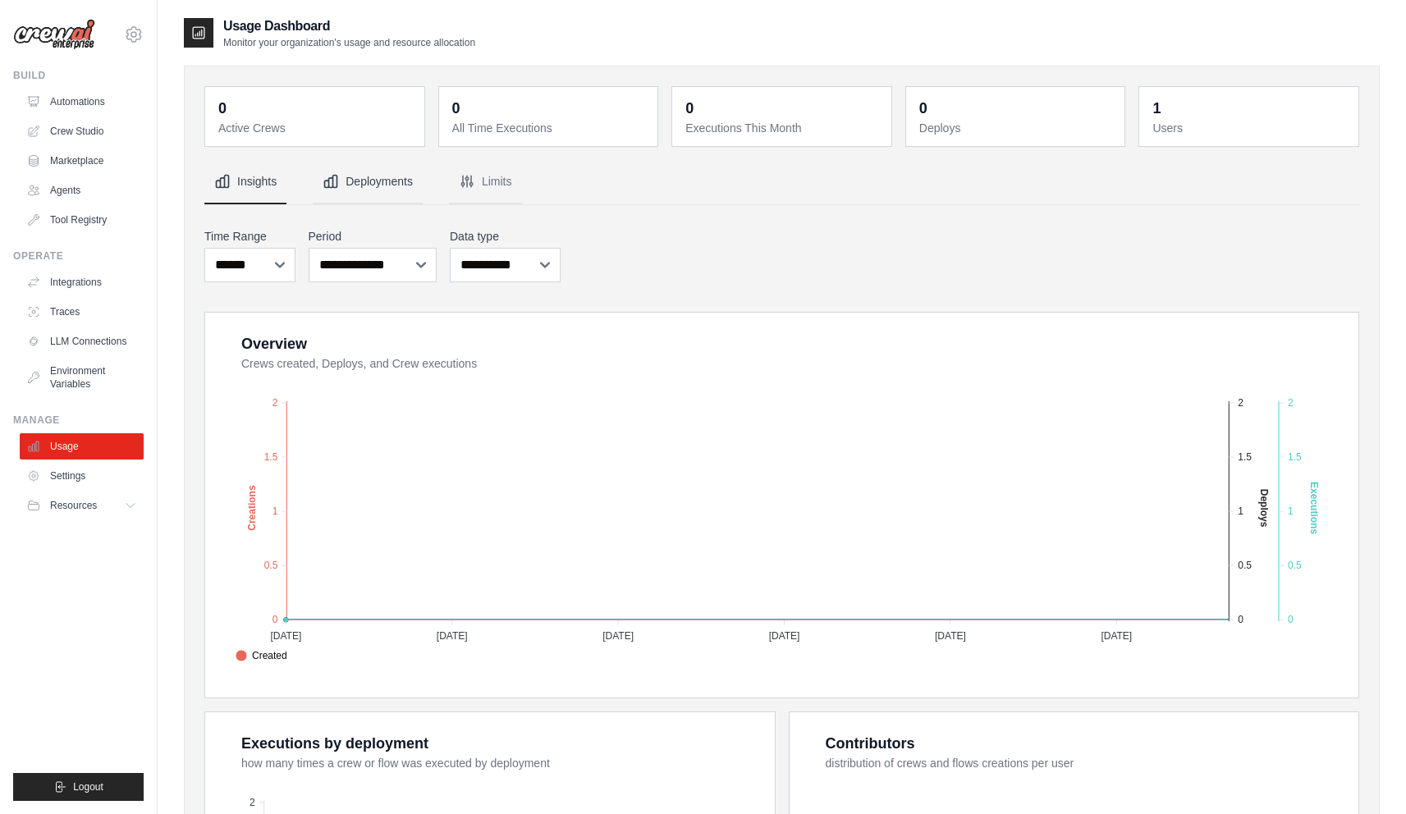
click at [390, 189] on button "Deployments" at bounding box center [368, 182] width 110 height 44
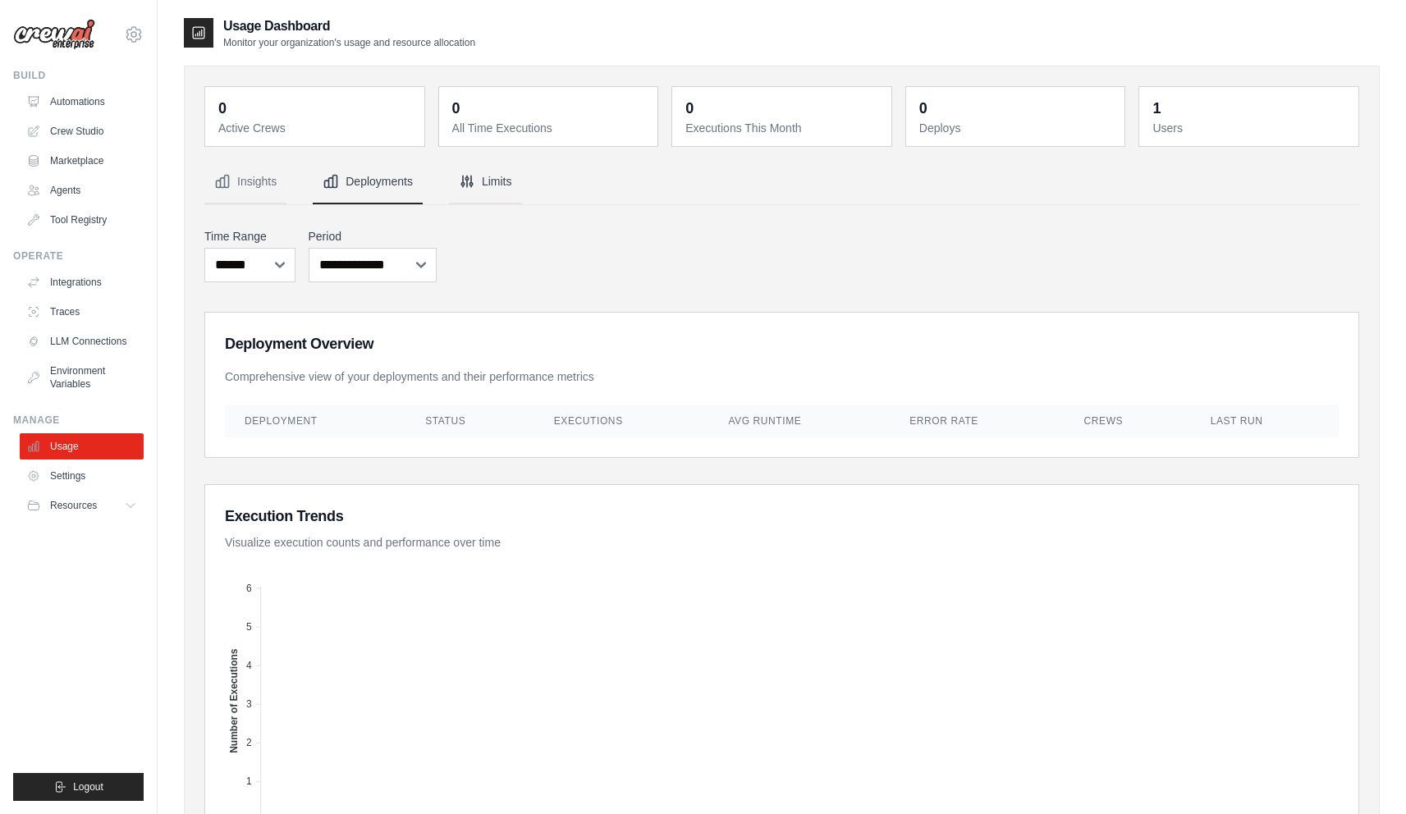
click at [494, 194] on button "Limits" at bounding box center [485, 182] width 73 height 44
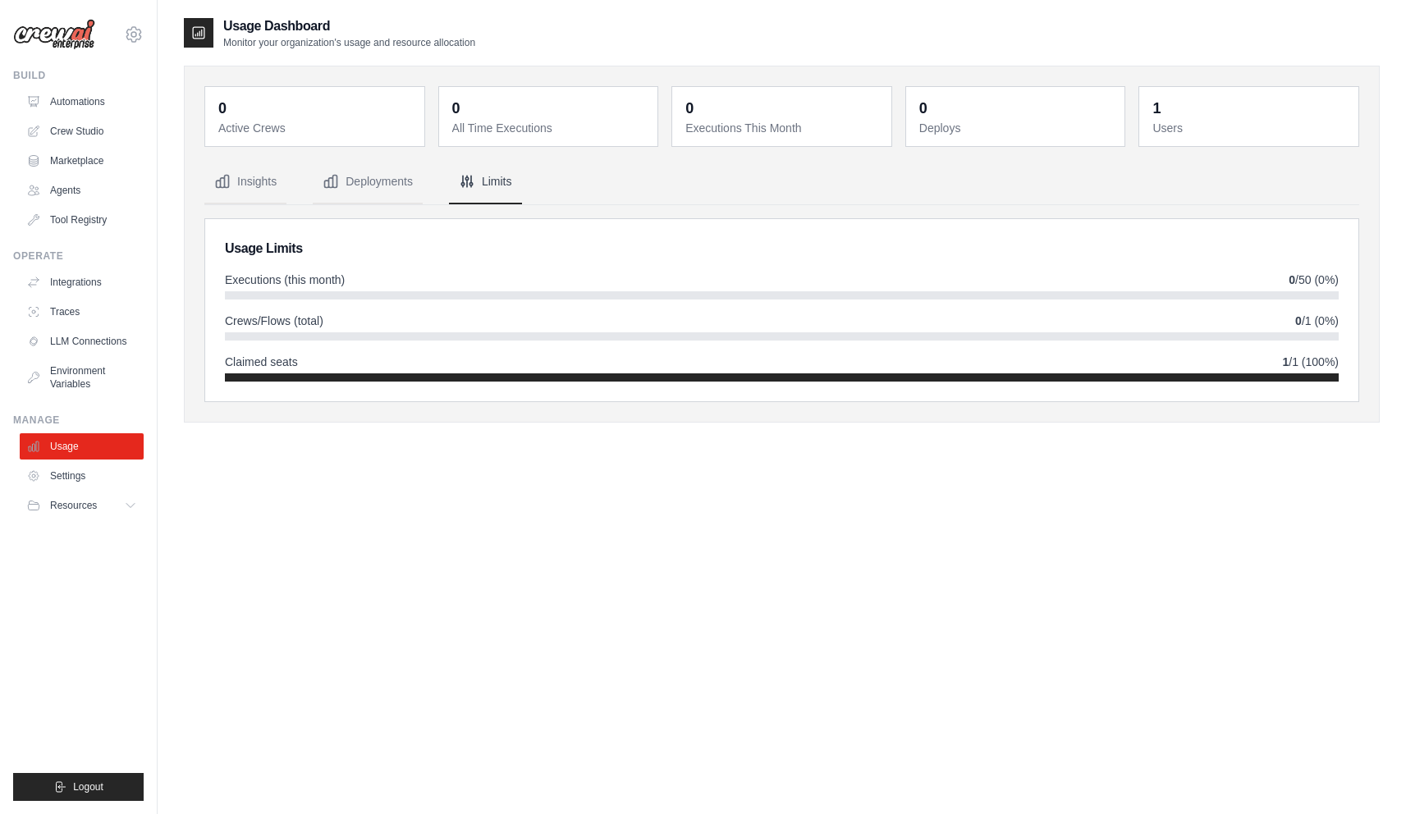
click at [374, 205] on div "**********" at bounding box center [781, 281] width 1155 height 242
click at [383, 197] on button "Deployments" at bounding box center [368, 182] width 110 height 44
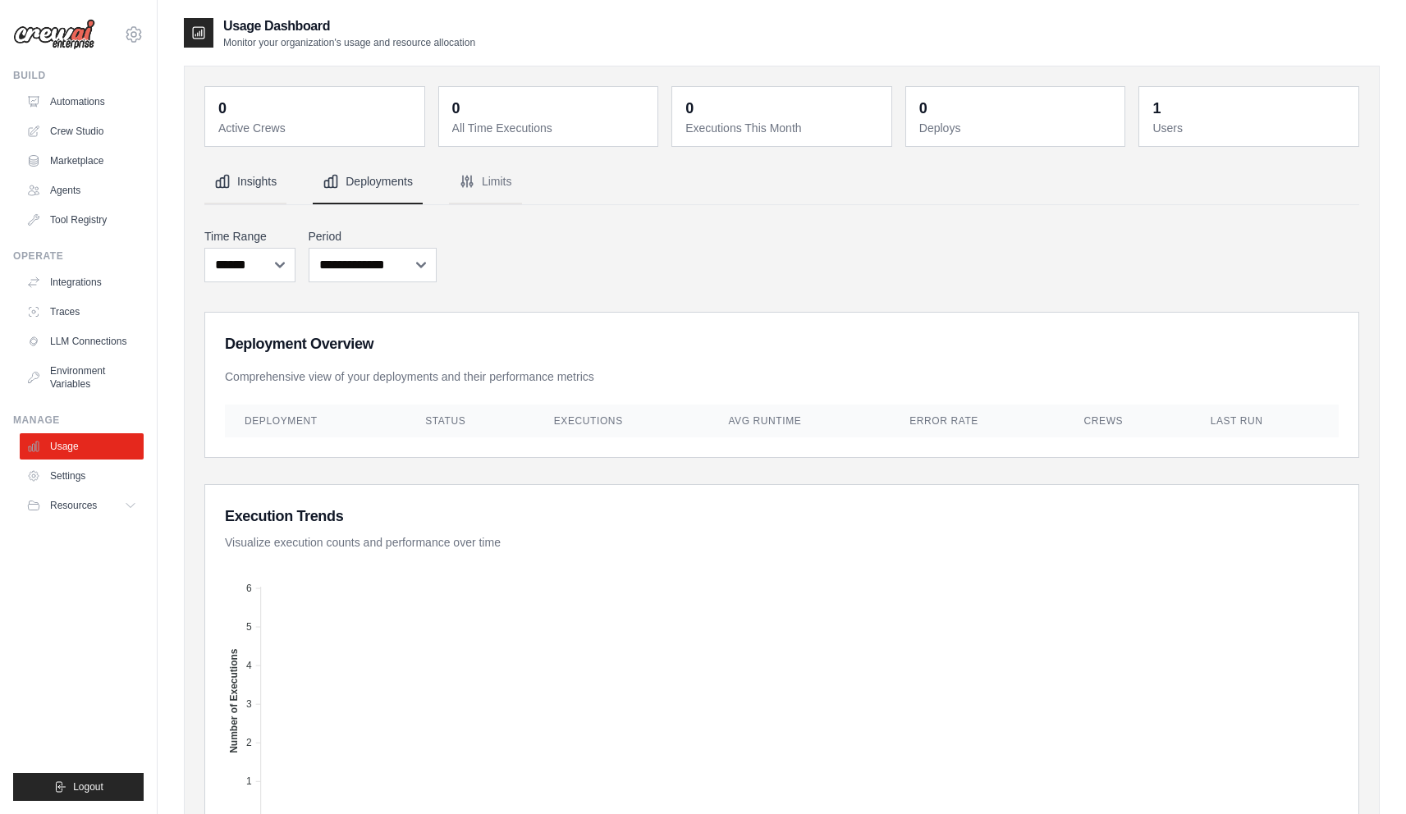
click at [233, 180] on button "Insights" at bounding box center [245, 182] width 82 height 44
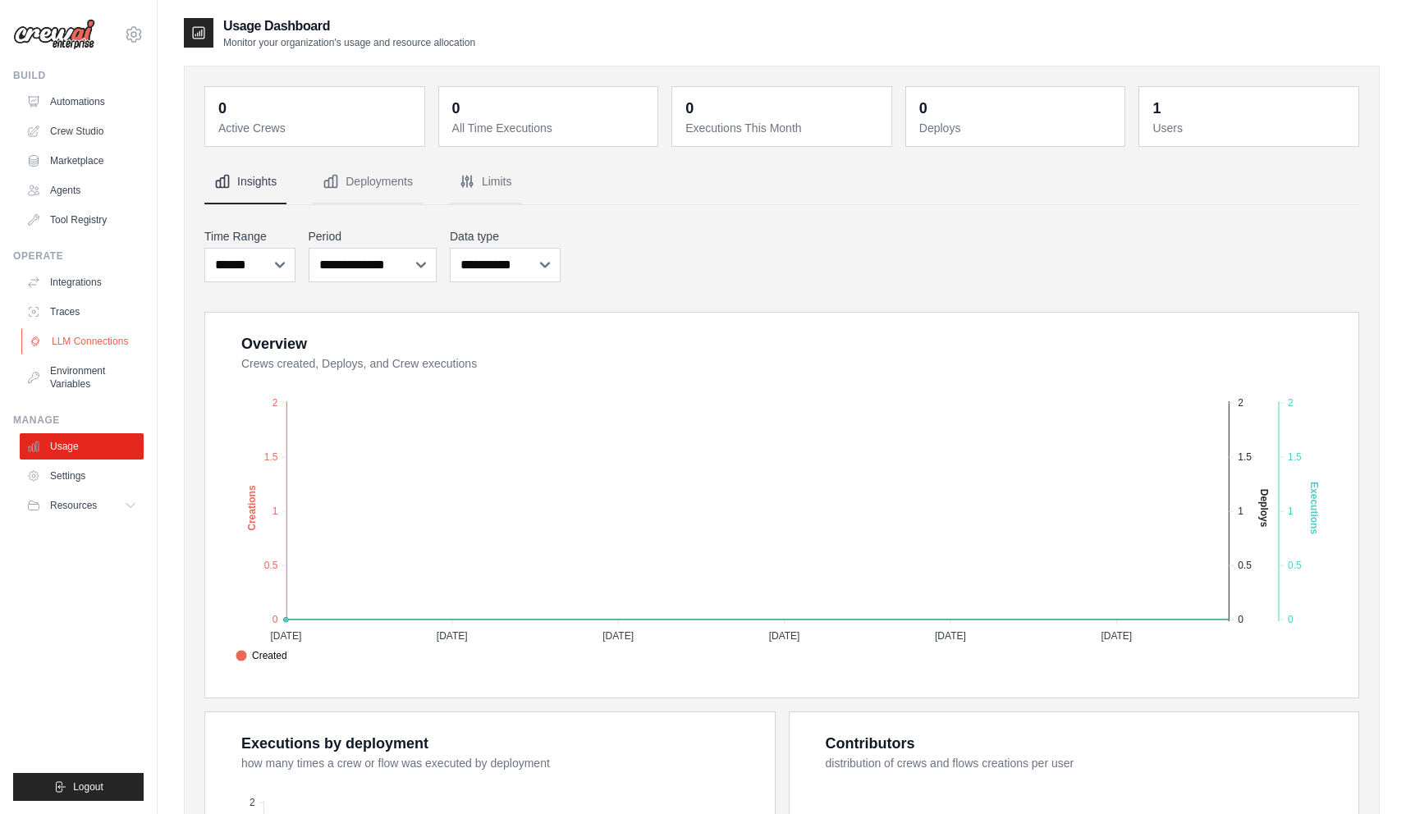
click at [90, 339] on link "LLM Connections" at bounding box center [83, 341] width 124 height 26
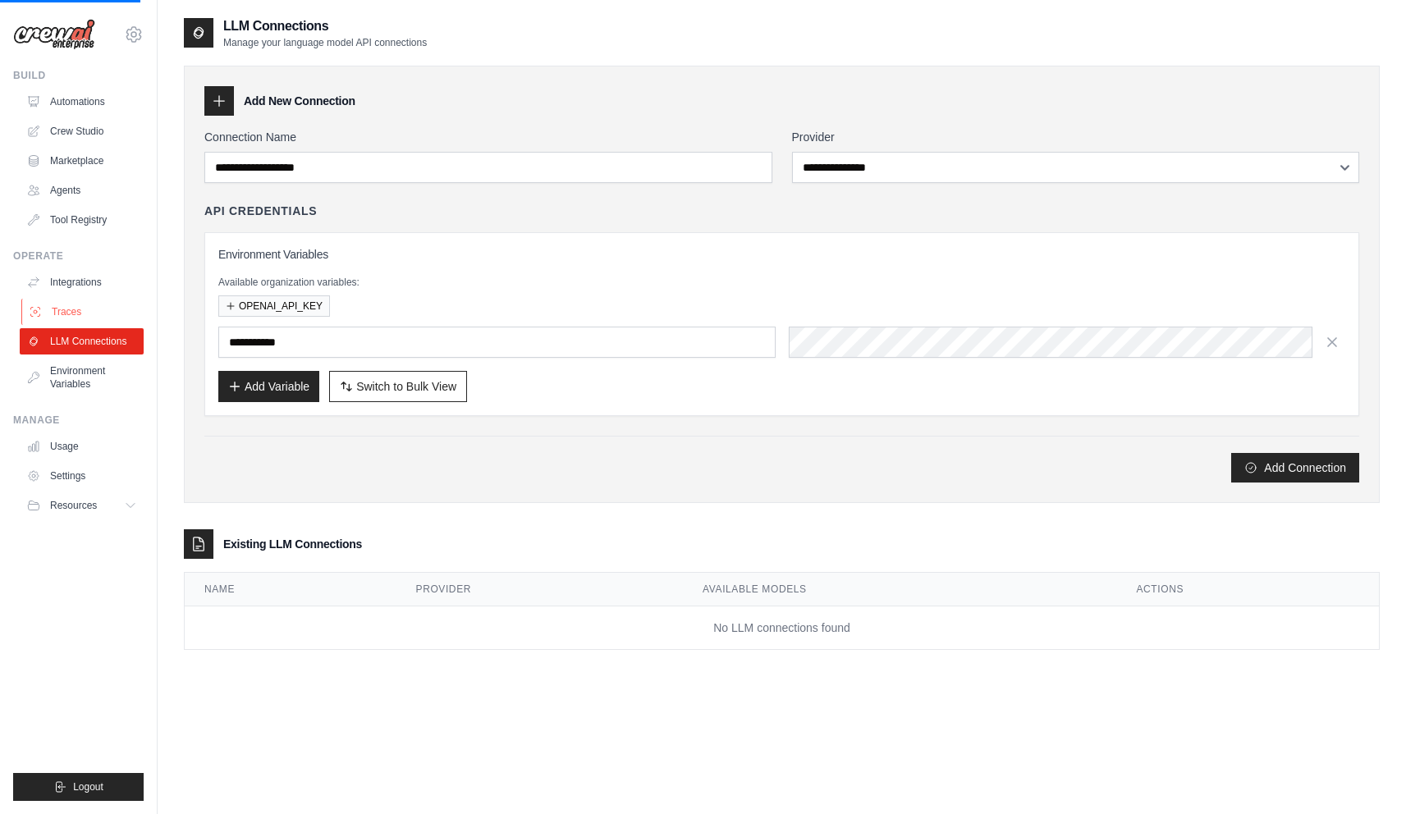
click at [84, 310] on link "Traces" at bounding box center [83, 312] width 124 height 26
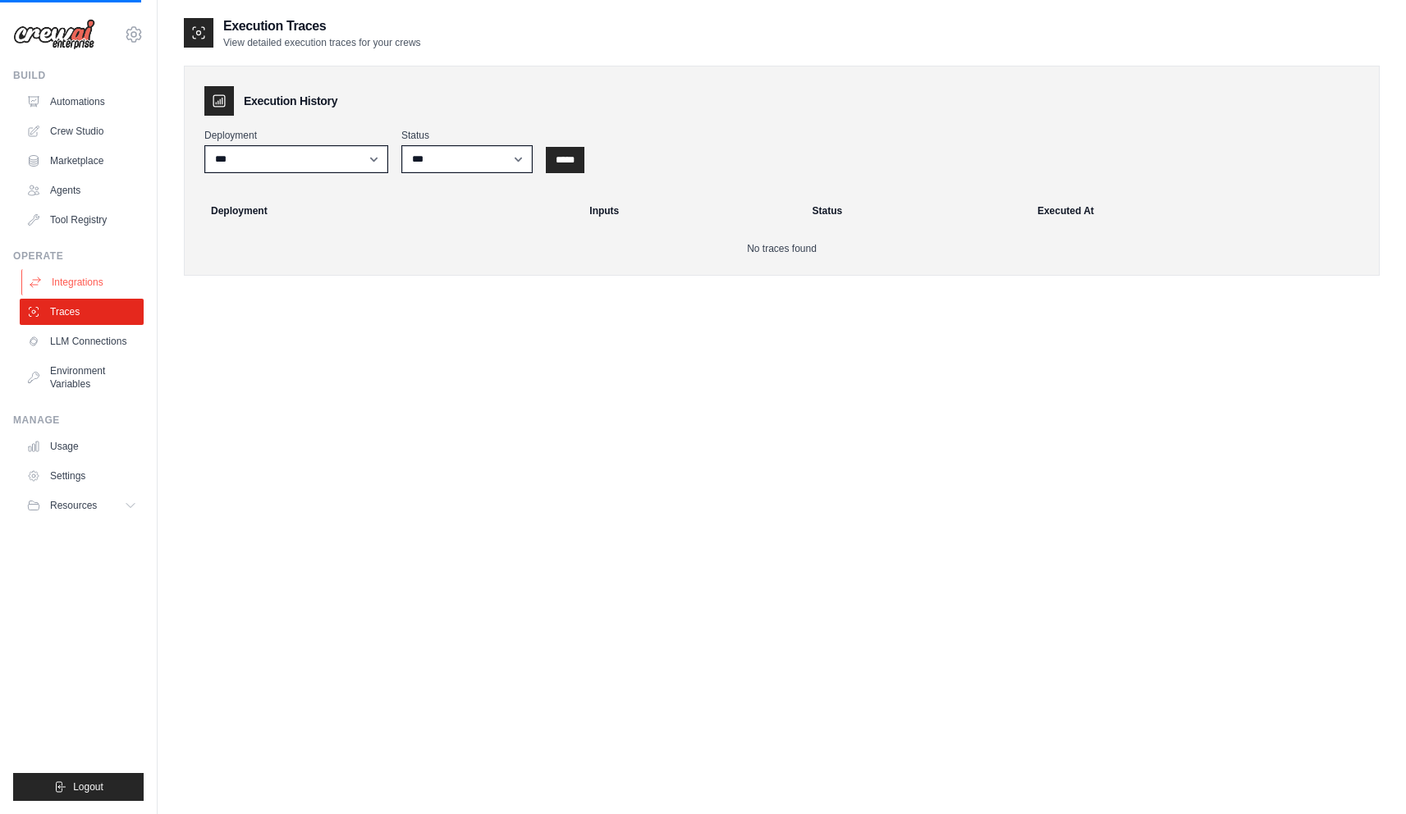
click at [79, 282] on link "Integrations" at bounding box center [83, 282] width 124 height 26
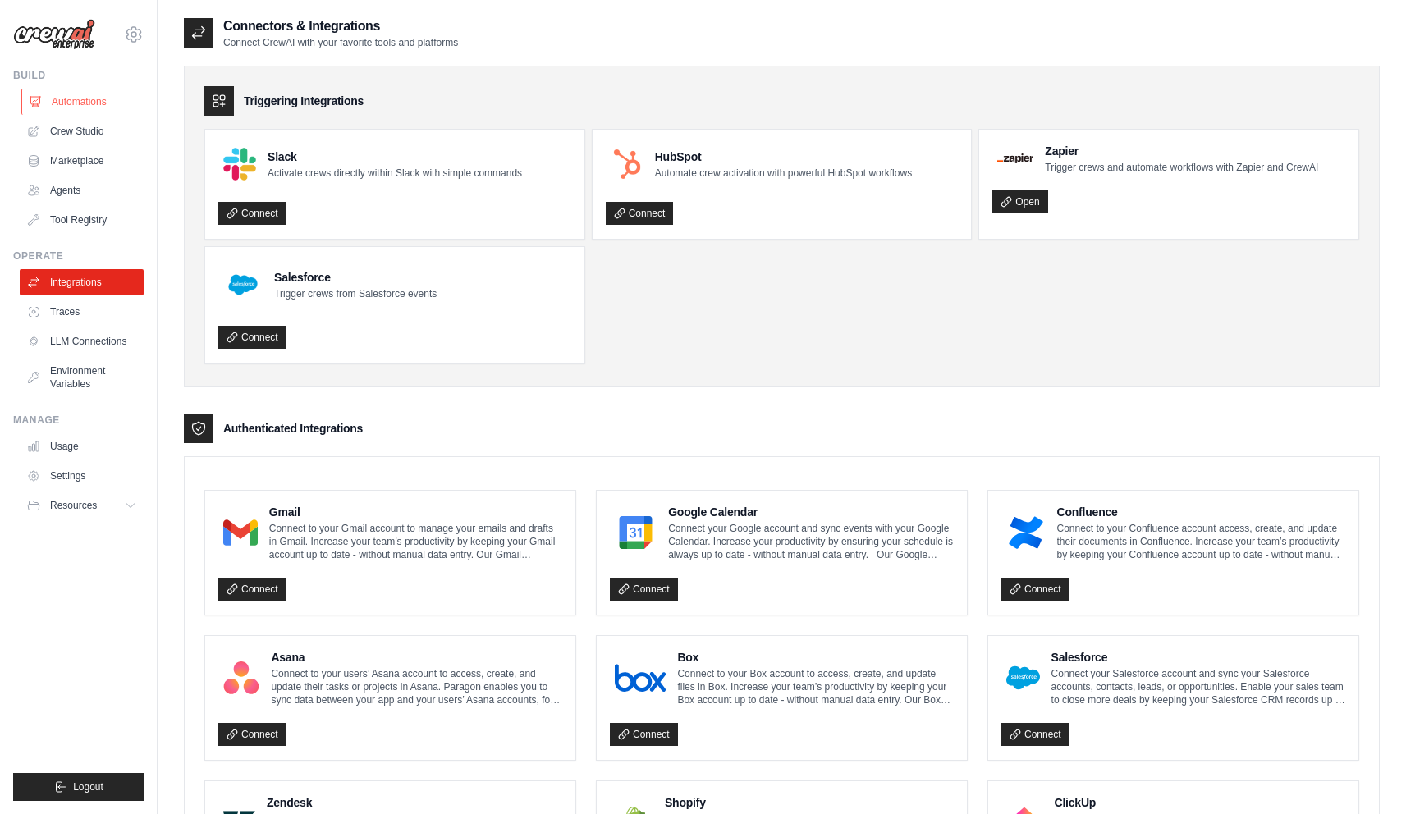
click at [96, 98] on link "Automations" at bounding box center [83, 102] width 124 height 26
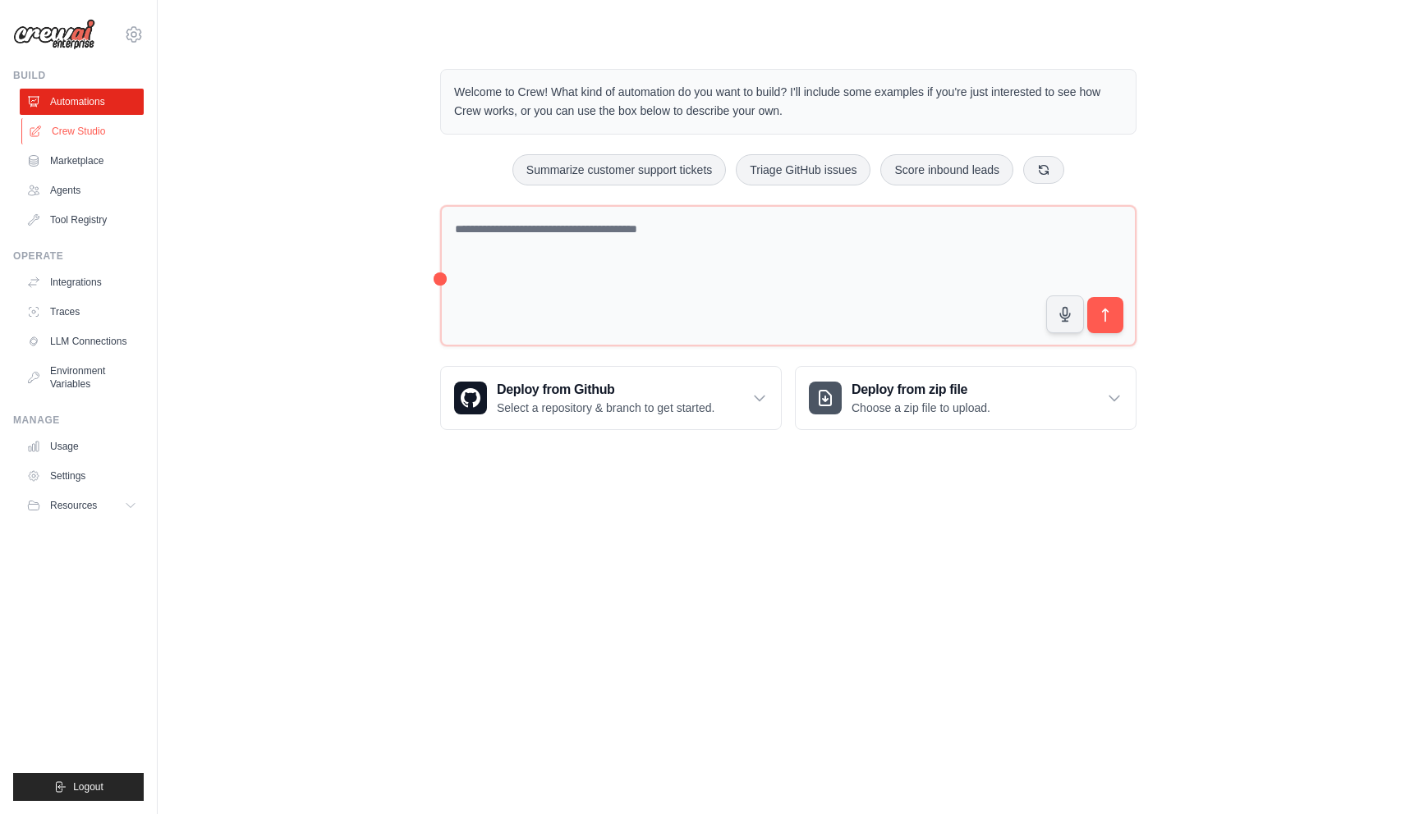
click at [94, 125] on link "Crew Studio" at bounding box center [83, 131] width 124 height 26
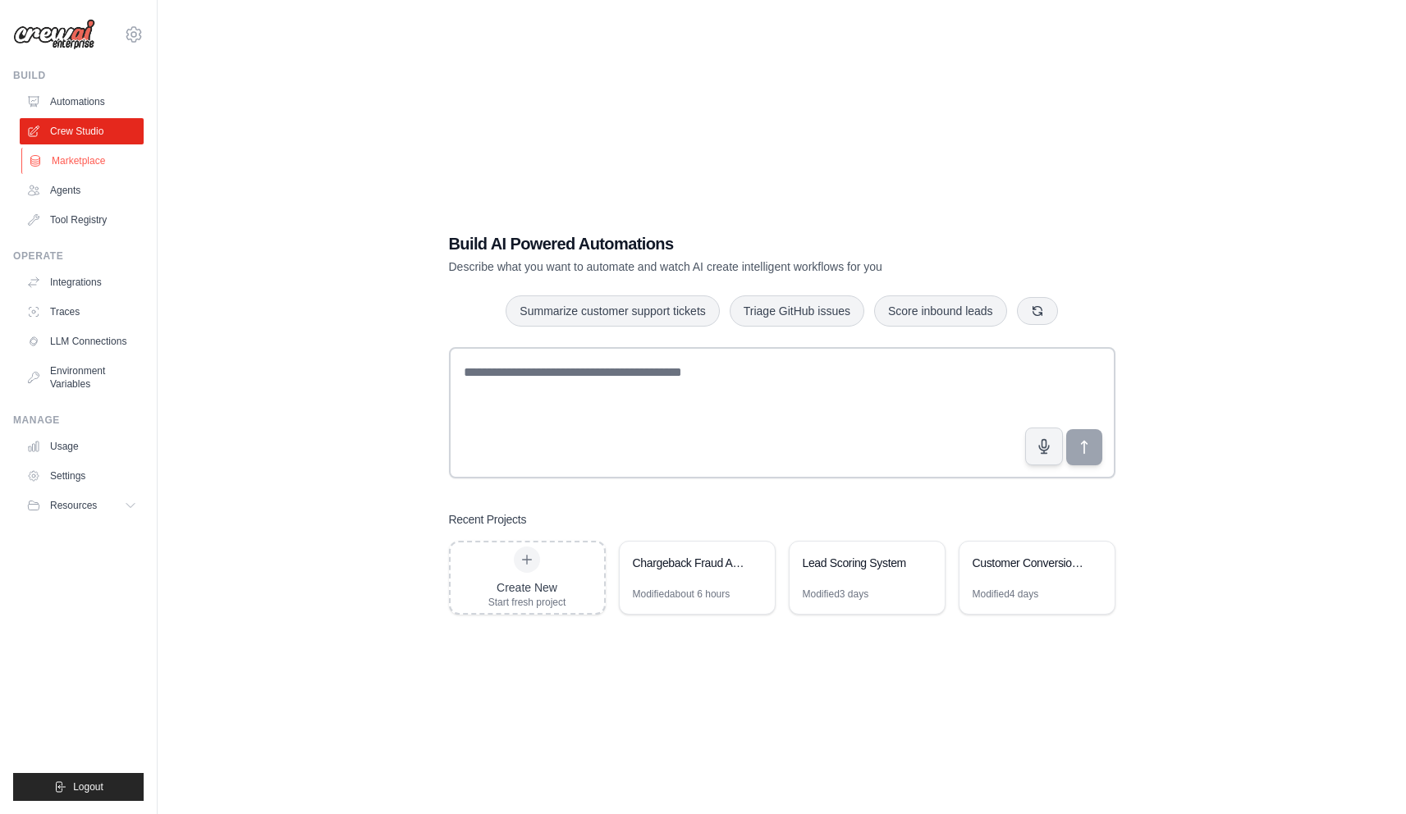
click at [97, 161] on link "Marketplace" at bounding box center [83, 161] width 124 height 26
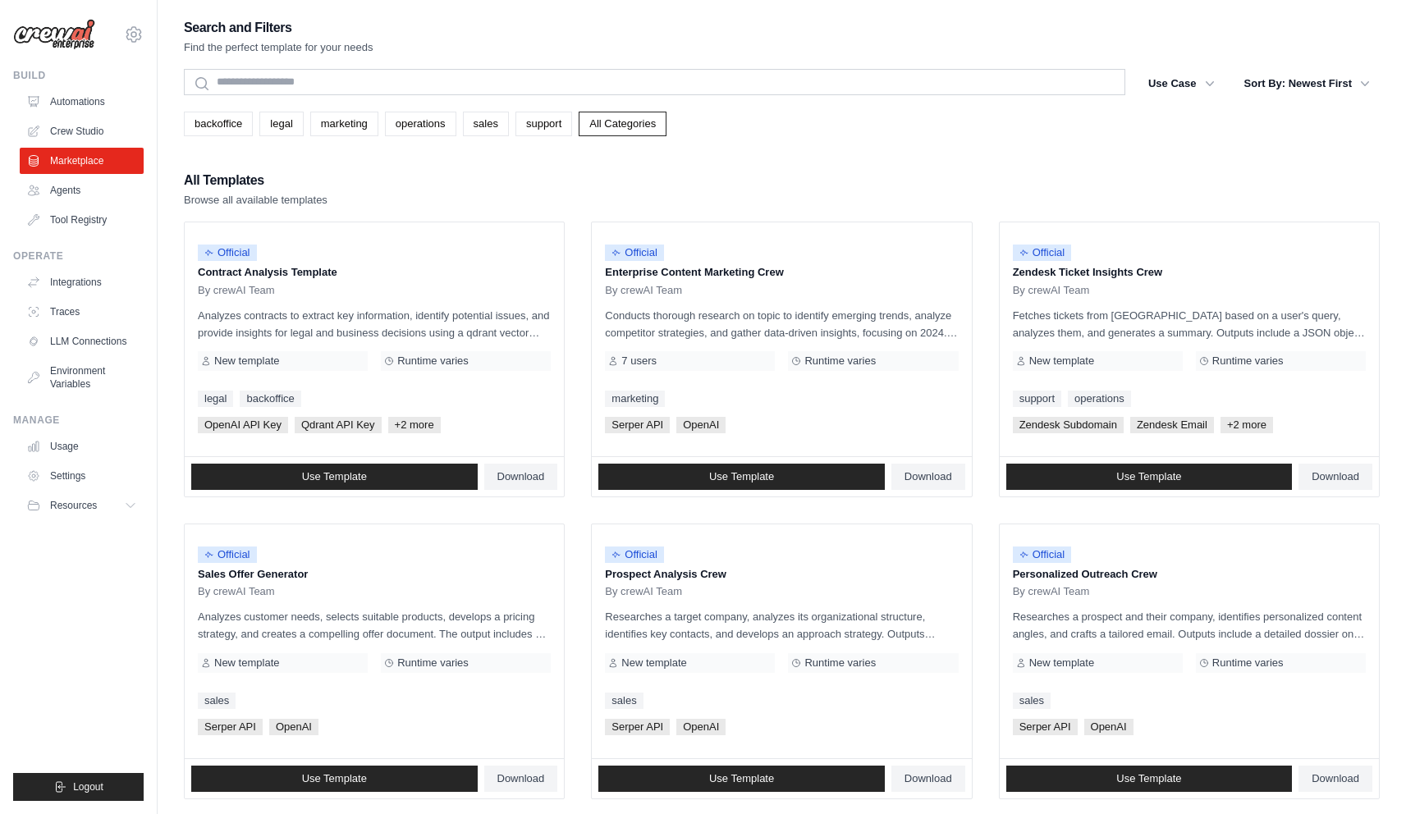
click at [99, 117] on ul "Automations Crew Studio Marketplace Agents Tool Registry" at bounding box center [82, 161] width 124 height 145
click at [99, 131] on link "Crew Studio" at bounding box center [83, 131] width 124 height 26
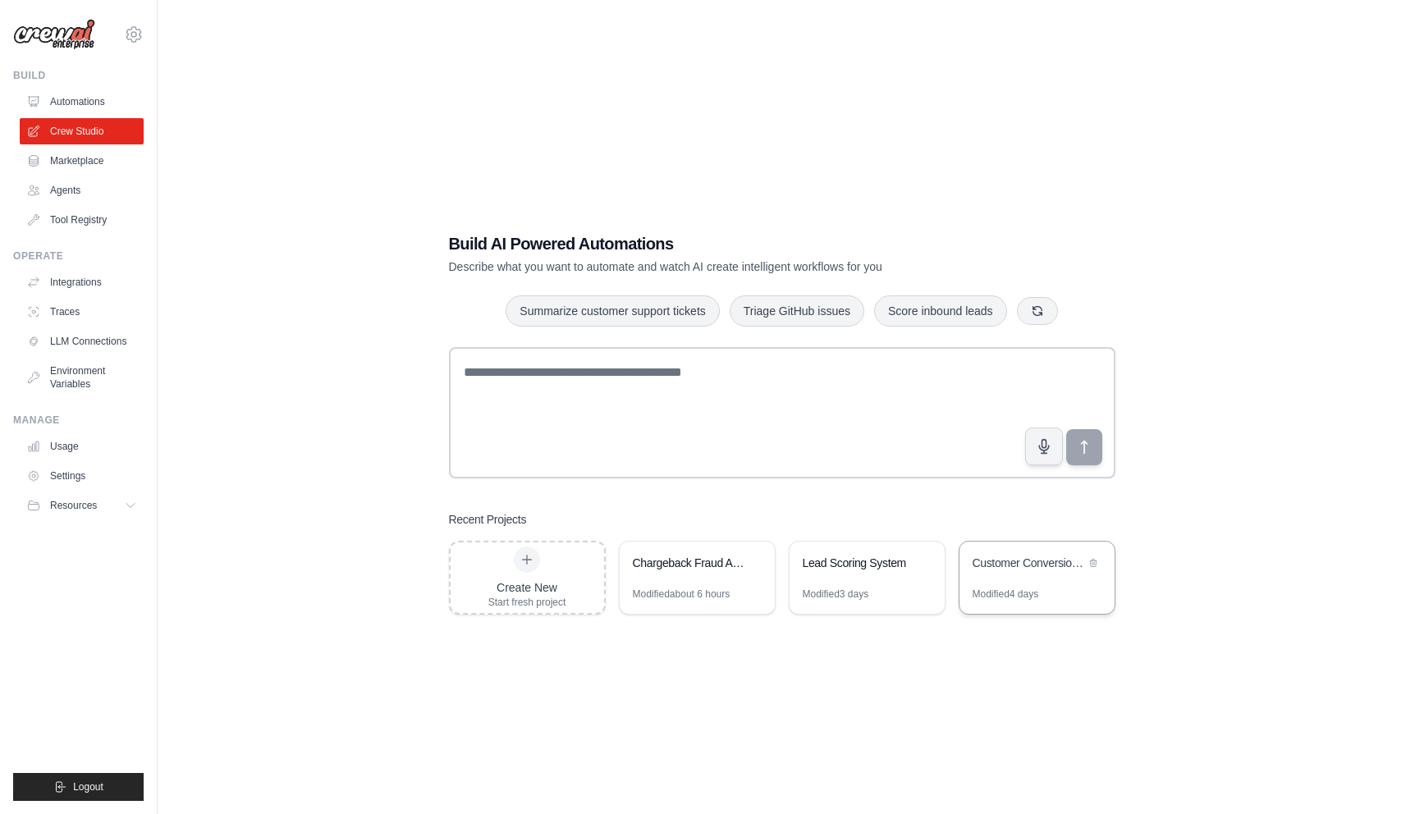
click at [1066, 568] on div "Customer Conversion Research & Optimization" at bounding box center [1029, 563] width 112 height 16
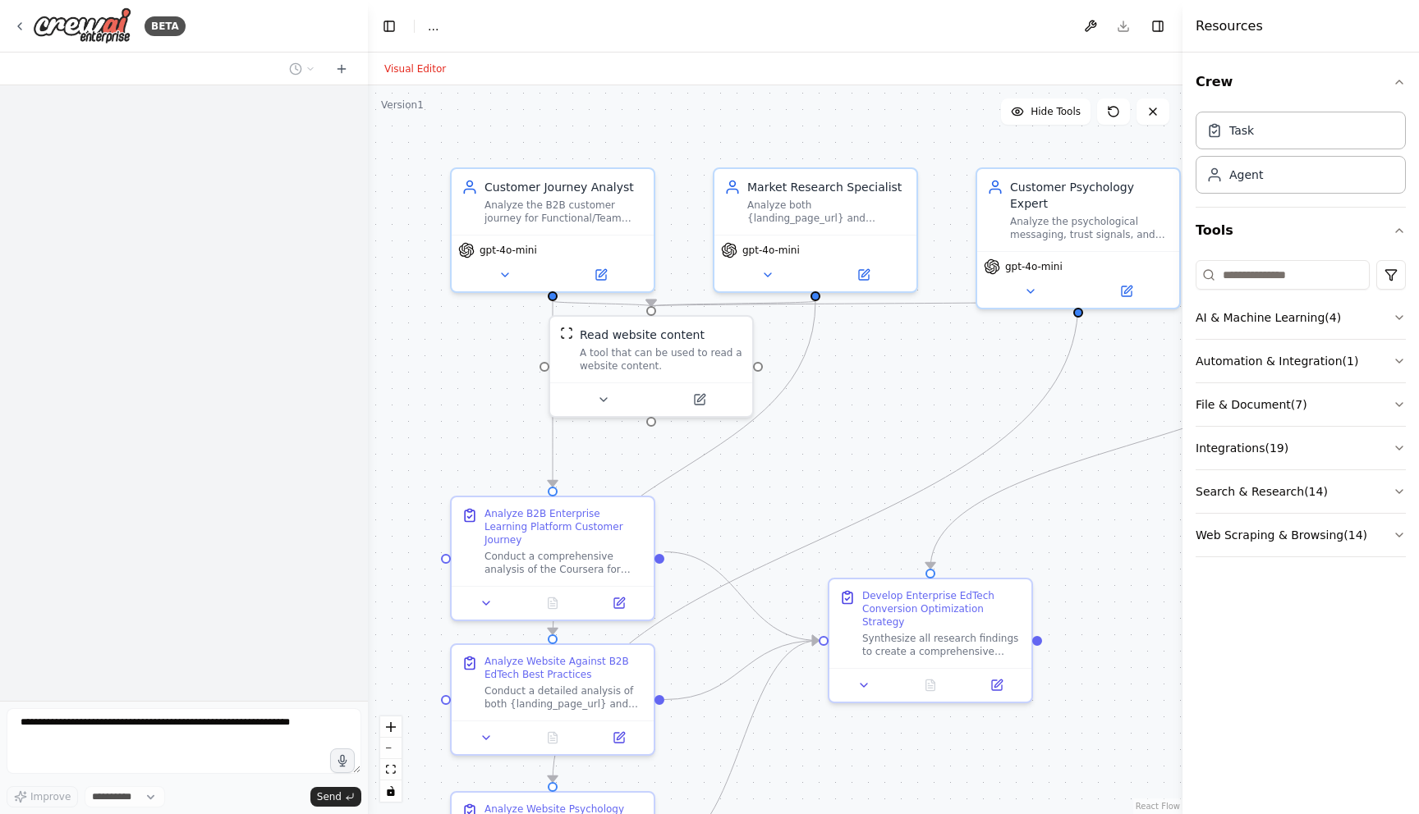
select select "****"
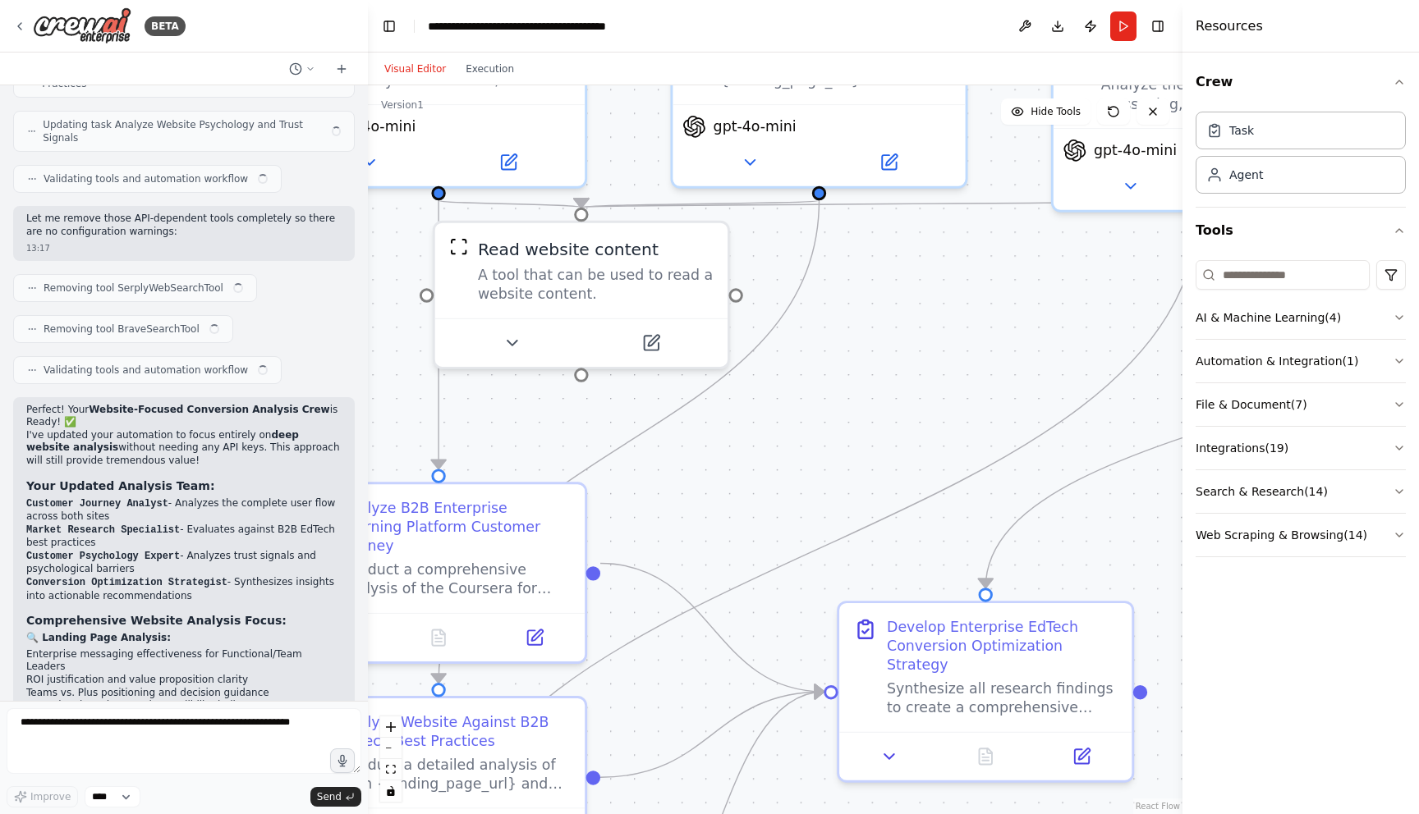
scroll to position [6833, 0]
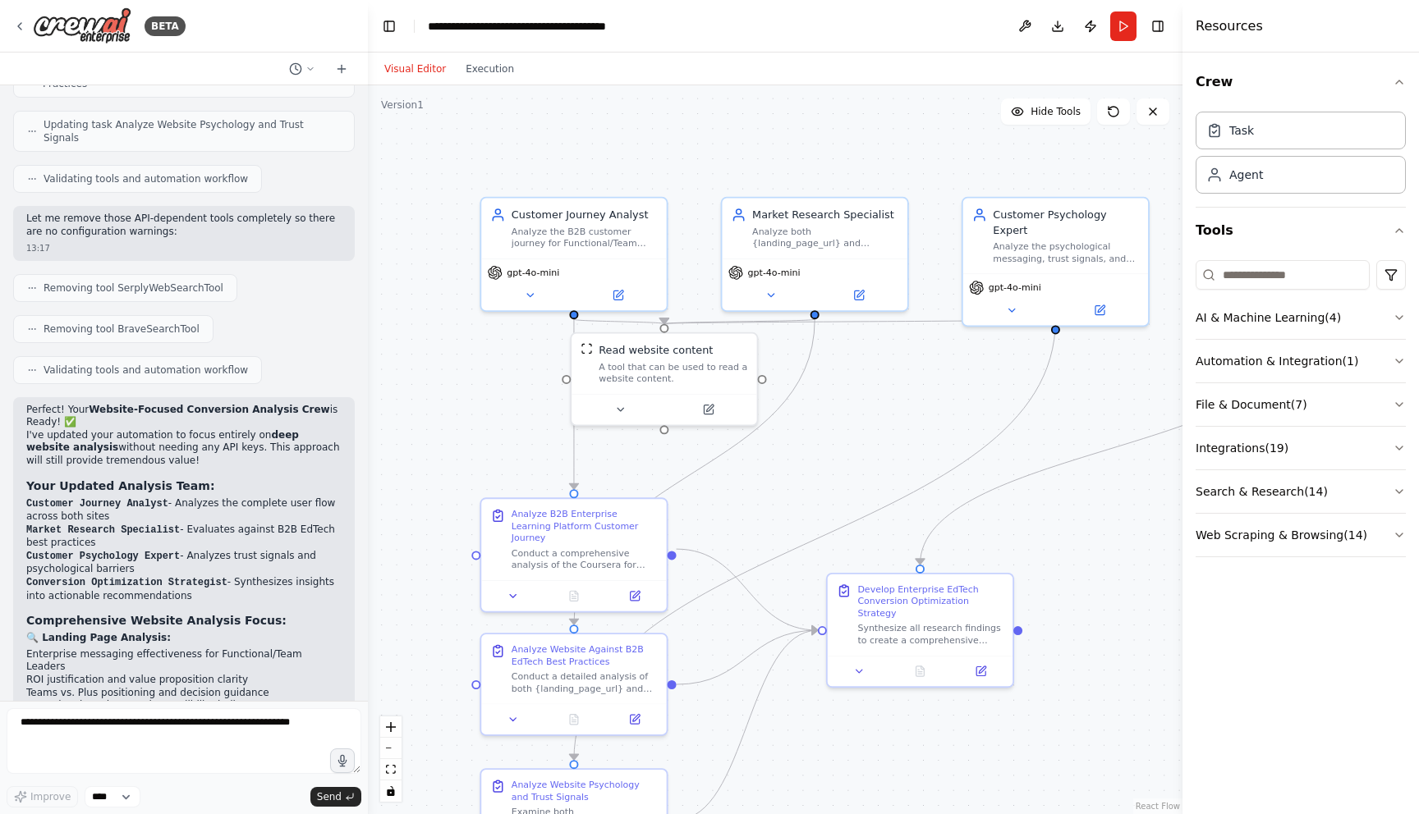
click at [841, 469] on div ".deletable-edge-delete-btn { width: 20px; height: 20px; border: 0px solid #ffff…" at bounding box center [775, 449] width 814 height 729
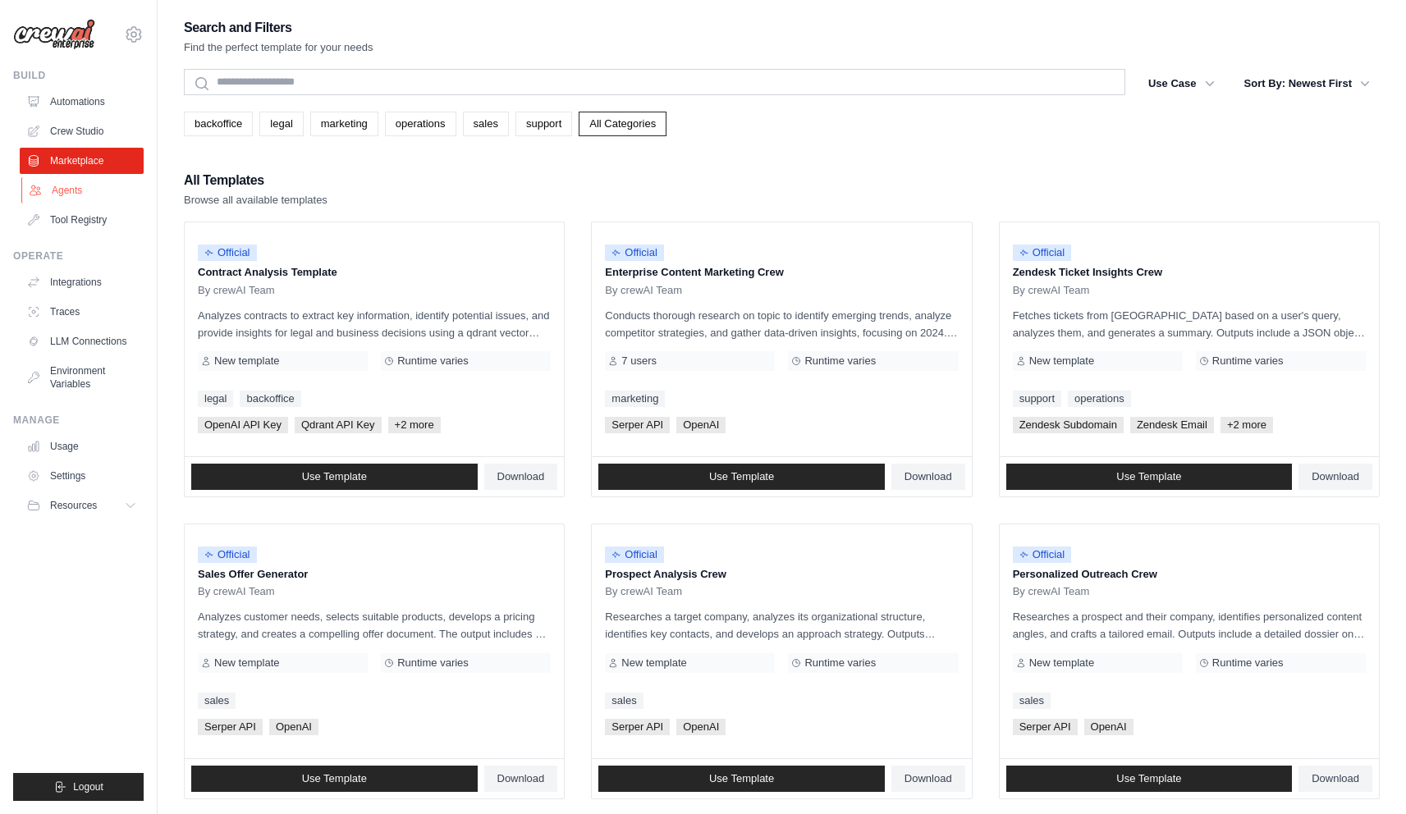
click at [71, 190] on link "Agents" at bounding box center [83, 190] width 124 height 26
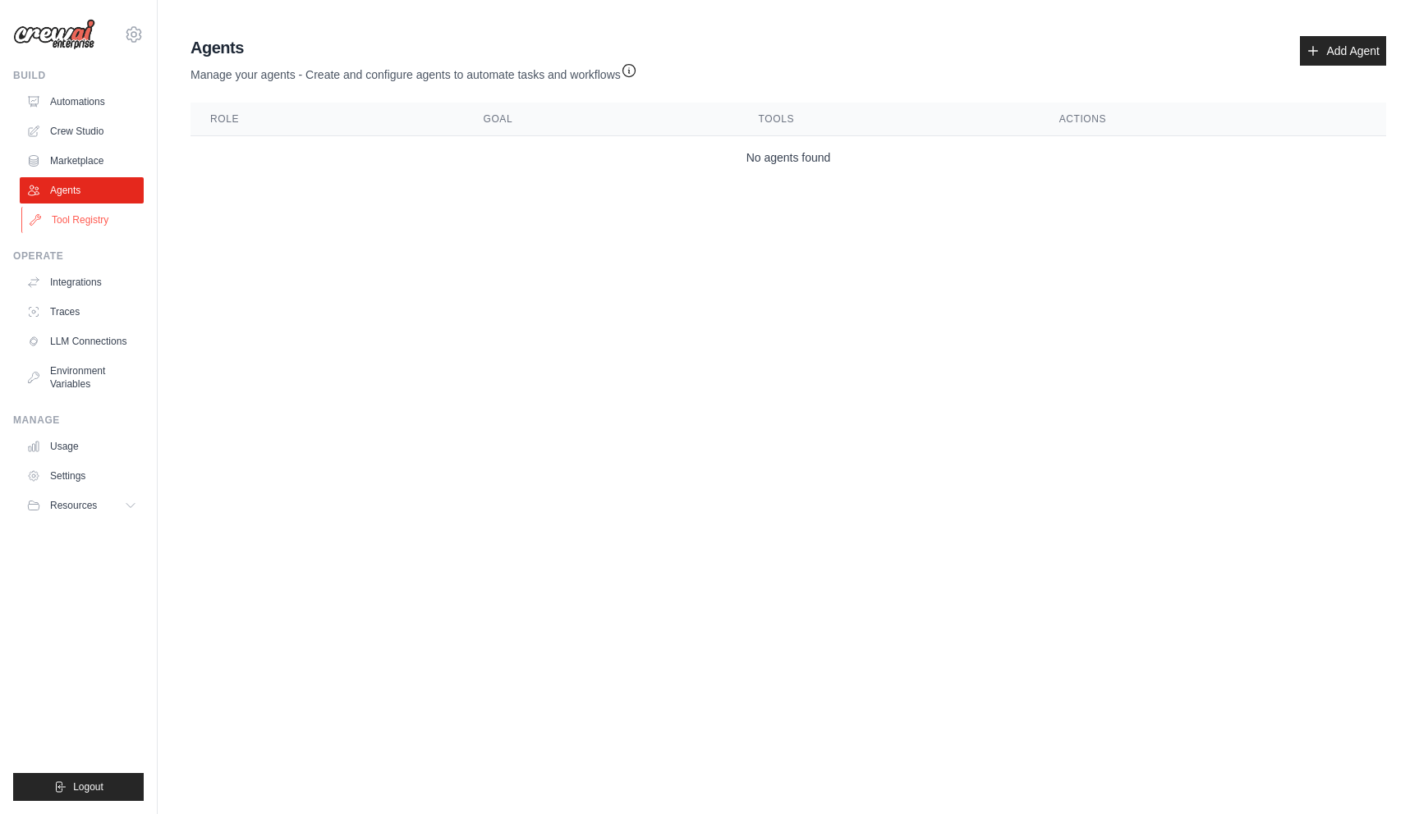
click at [67, 223] on link "Tool Registry" at bounding box center [83, 220] width 124 height 26
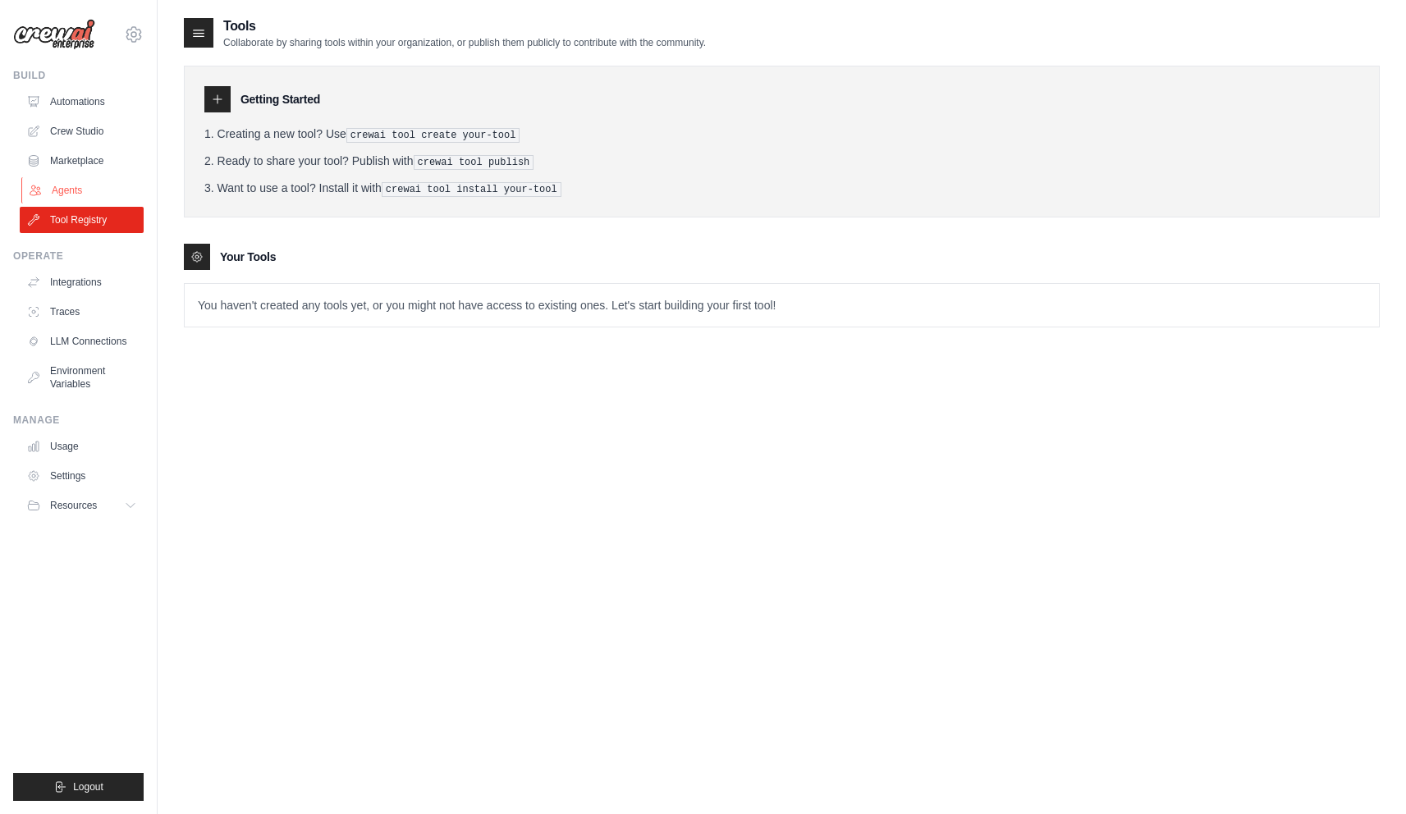
click at [79, 183] on link "Agents" at bounding box center [83, 190] width 124 height 26
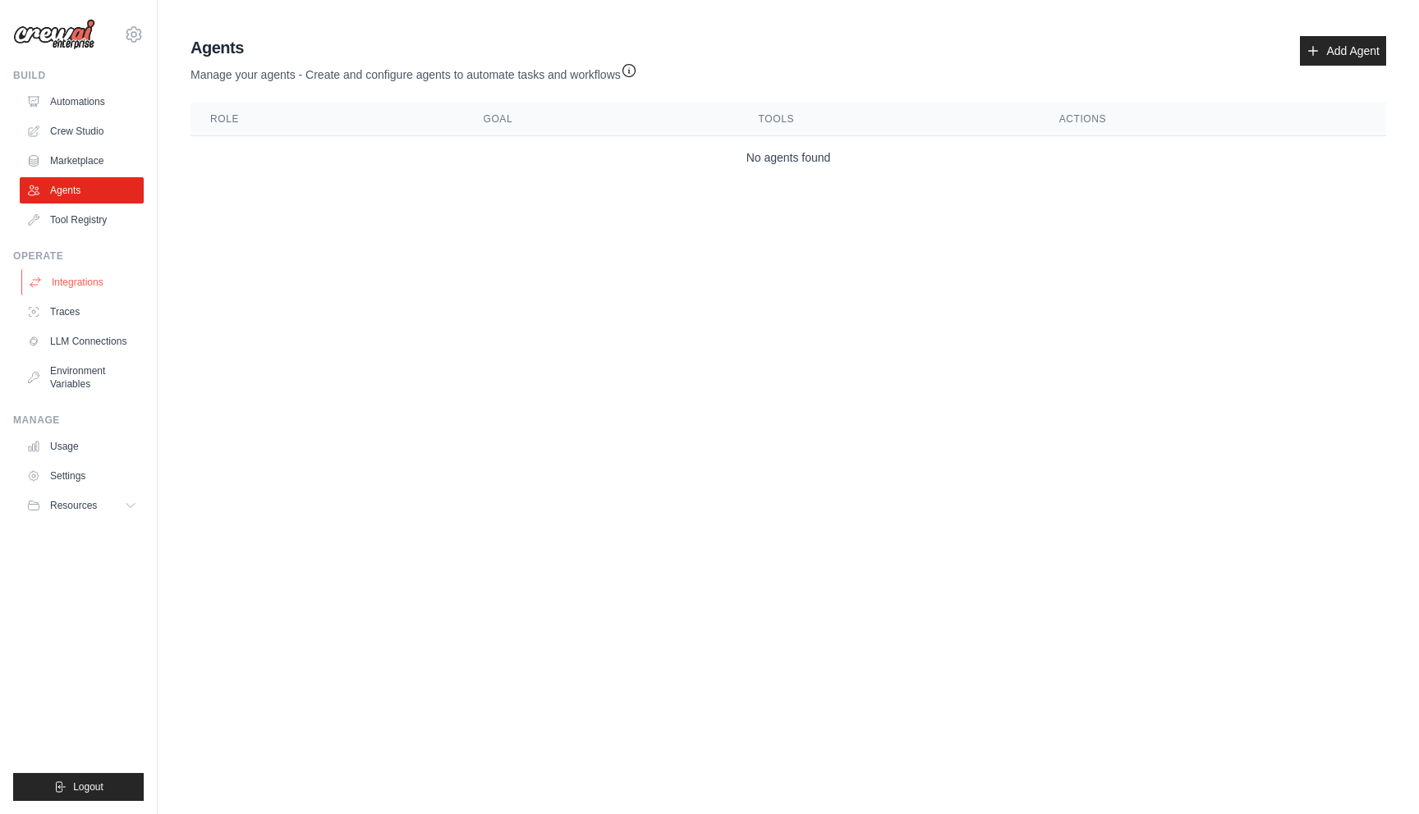
click at [85, 282] on link "Integrations" at bounding box center [83, 282] width 124 height 26
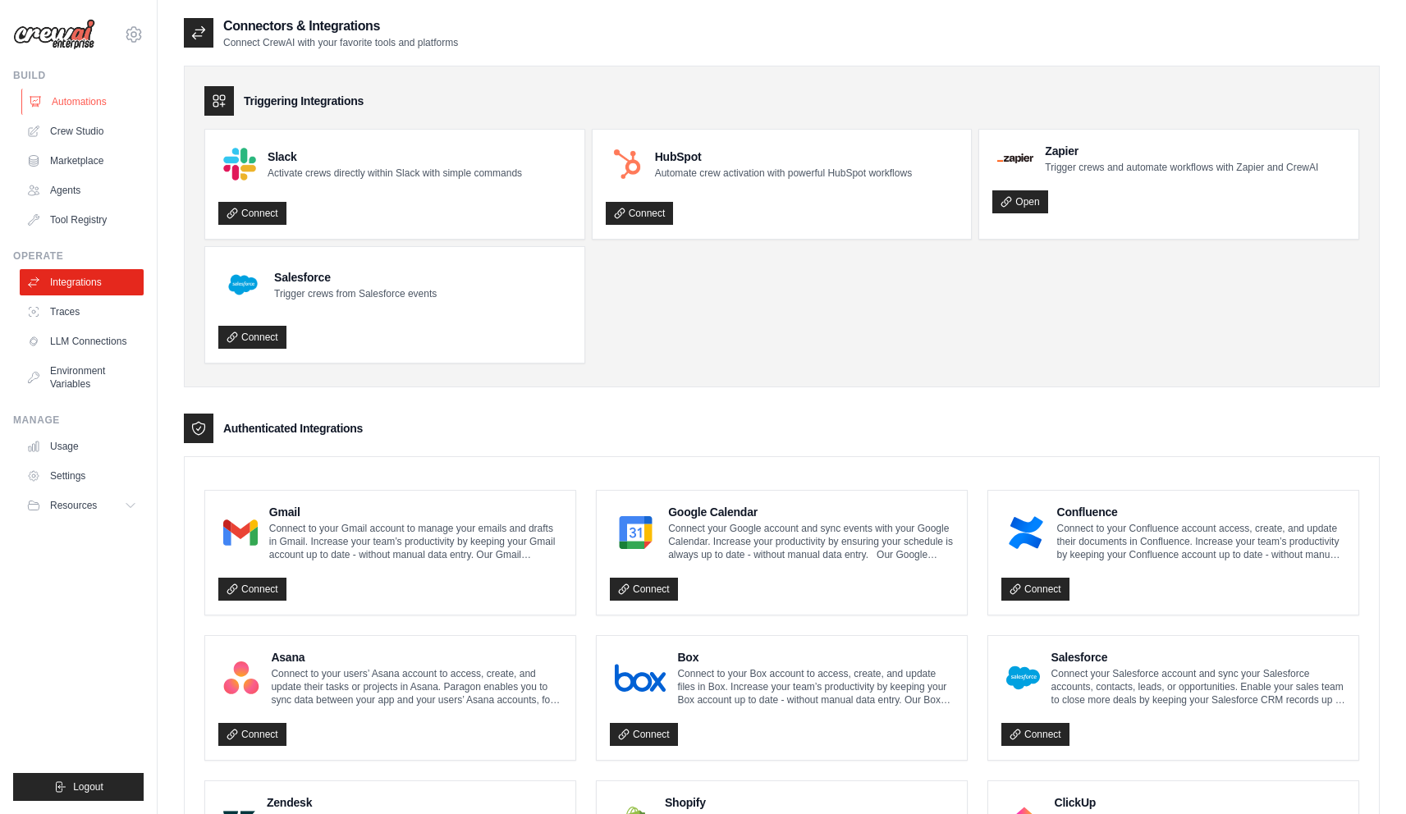
click at [99, 104] on link "Automations" at bounding box center [83, 102] width 124 height 26
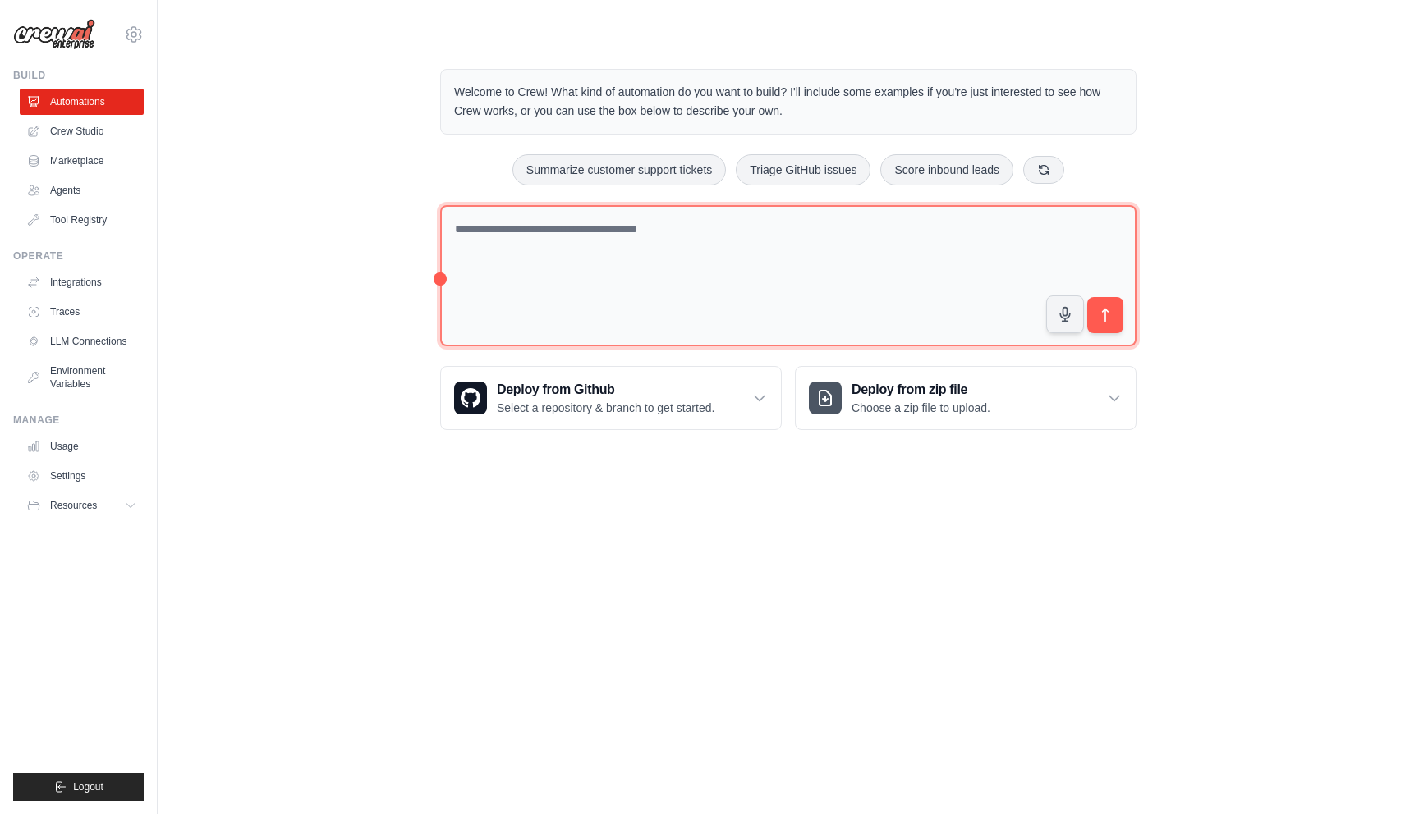
click at [805, 247] on textarea at bounding box center [788, 276] width 696 height 142
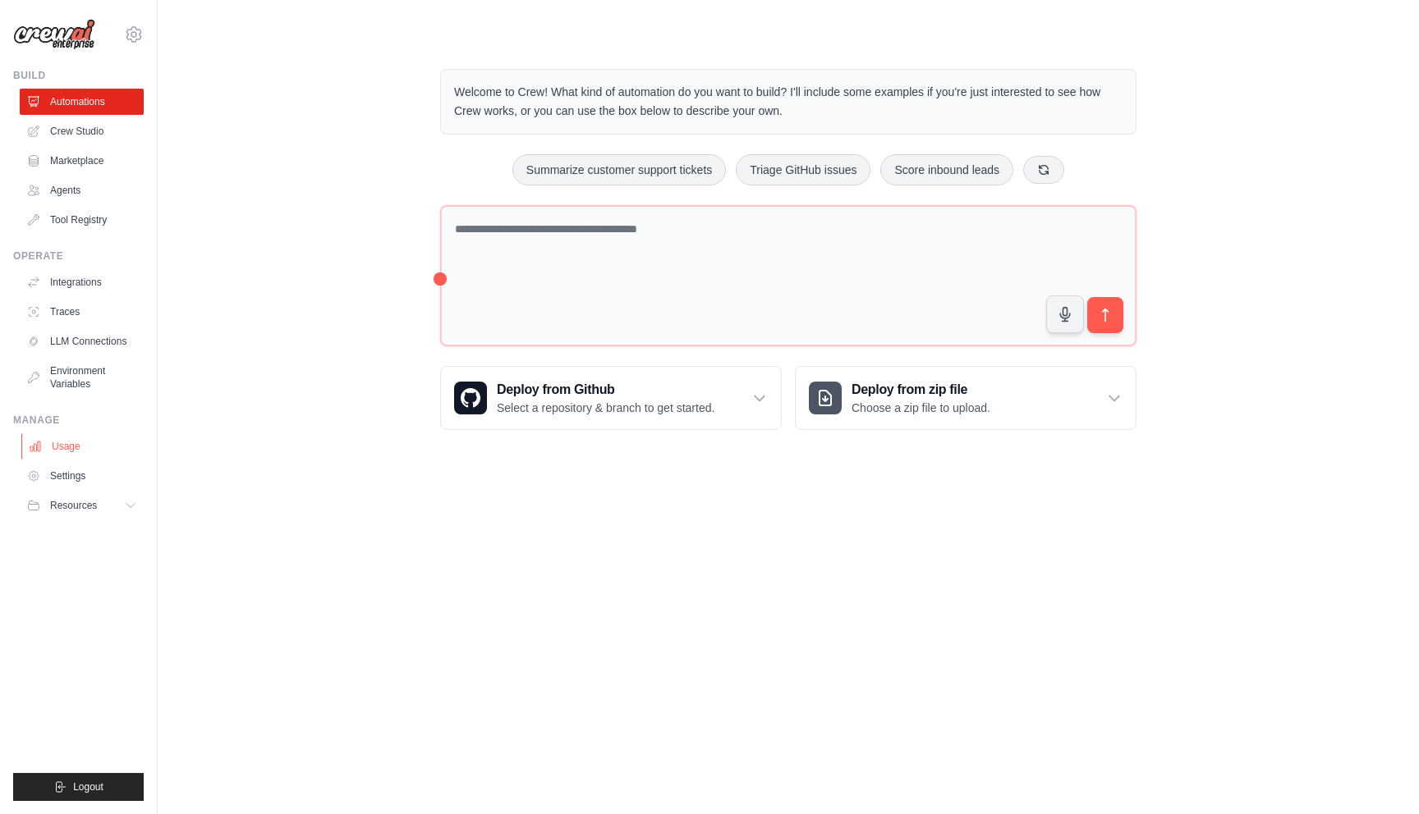
click at [71, 451] on link "Usage" at bounding box center [83, 447] width 124 height 26
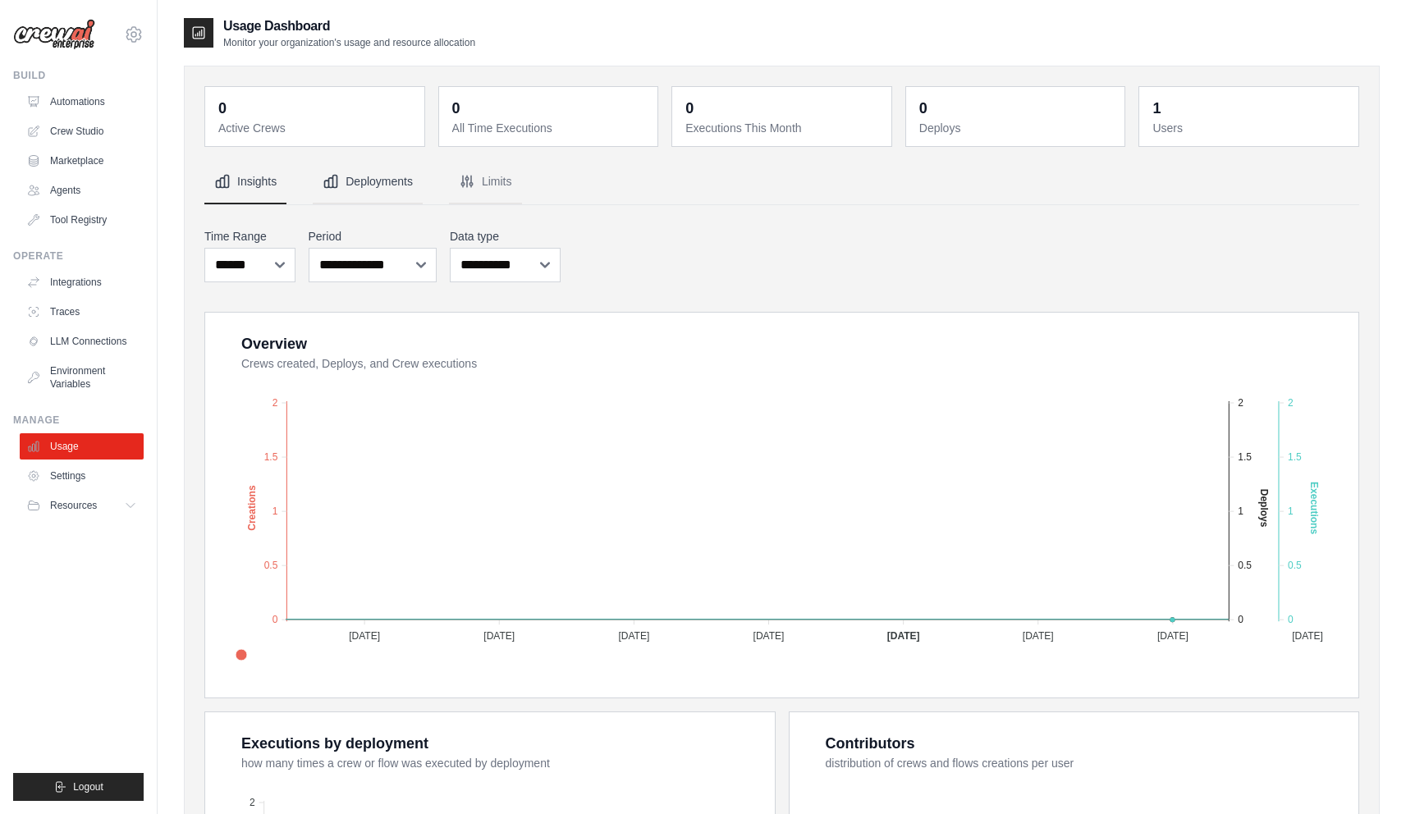
click at [378, 181] on button "Deployments" at bounding box center [368, 182] width 110 height 44
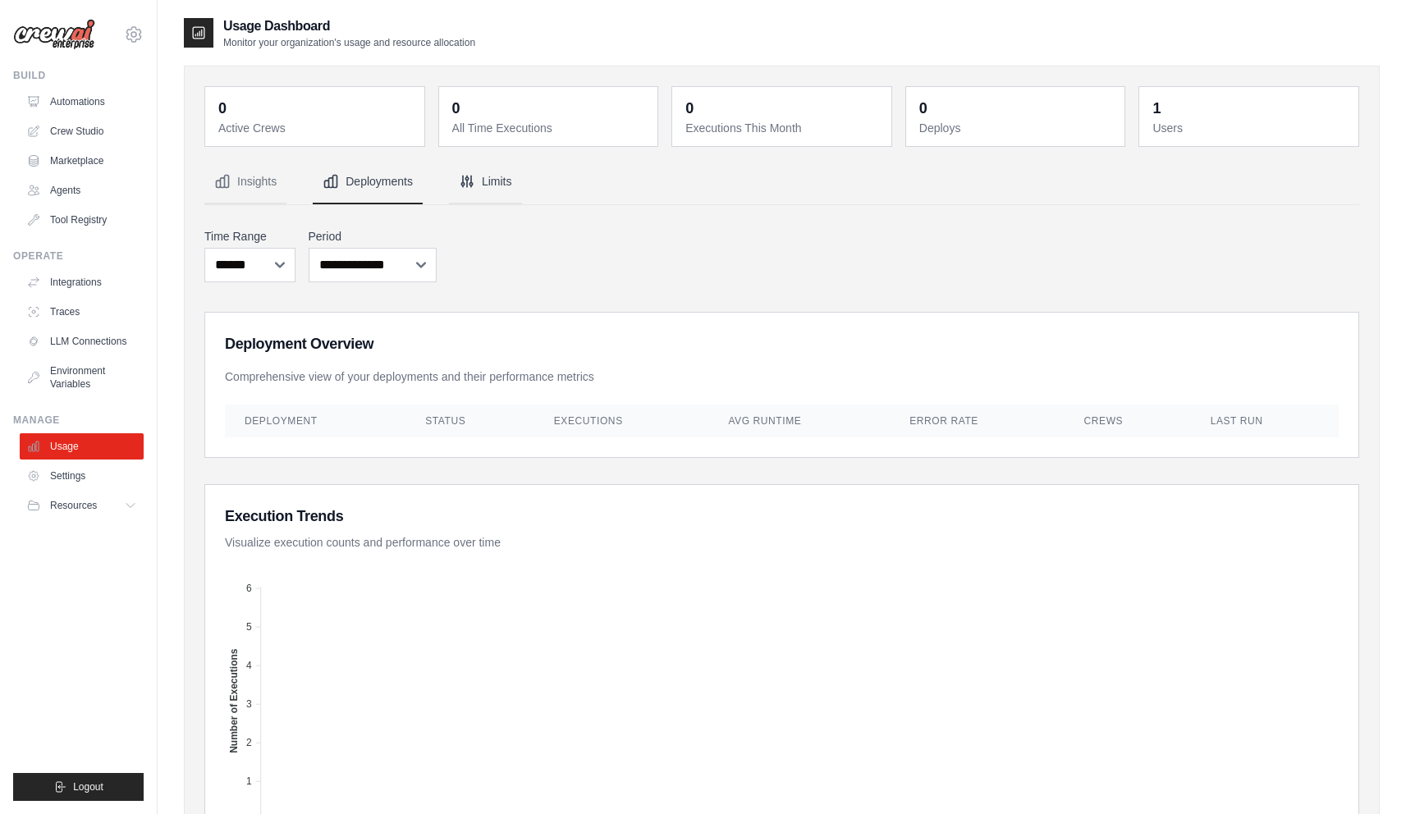
click at [489, 181] on button "Limits" at bounding box center [485, 182] width 73 height 44
